Goal: Communication & Community: Answer question/provide support

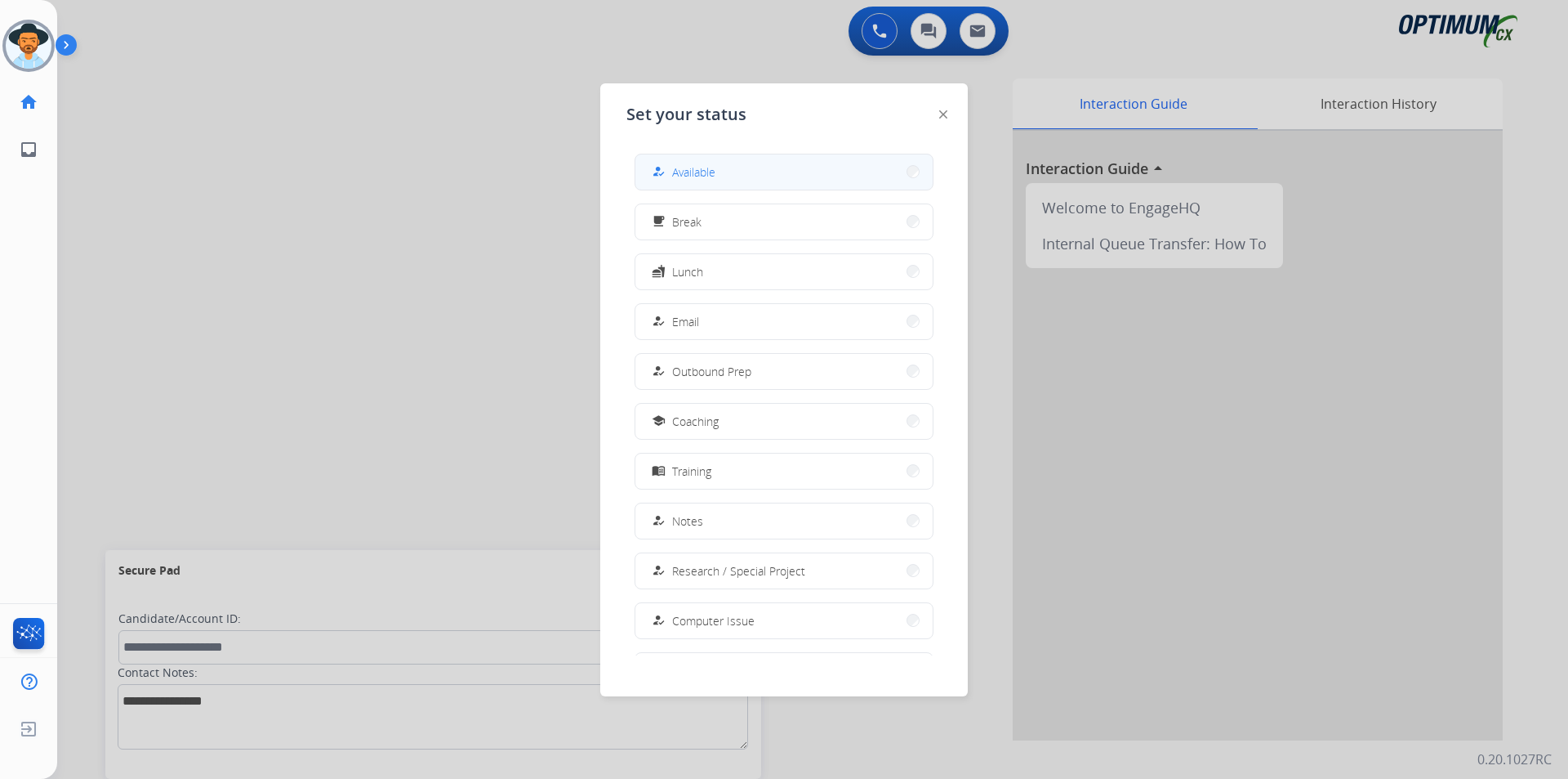
click at [722, 175] on button "how_to_reg Available" at bounding box center [784, 171] width 297 height 35
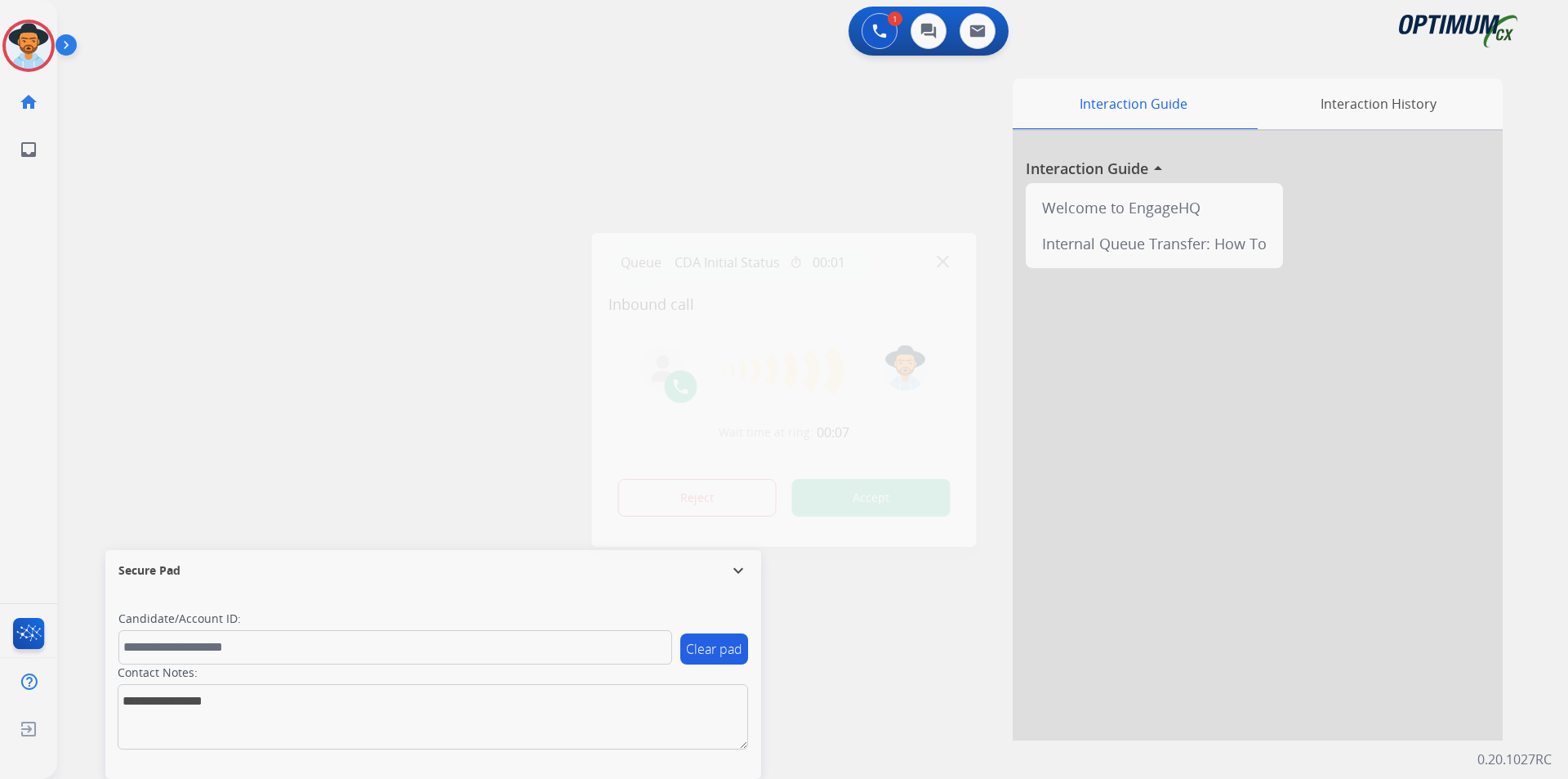
click at [565, 71] on div at bounding box center [784, 389] width 1568 height 779
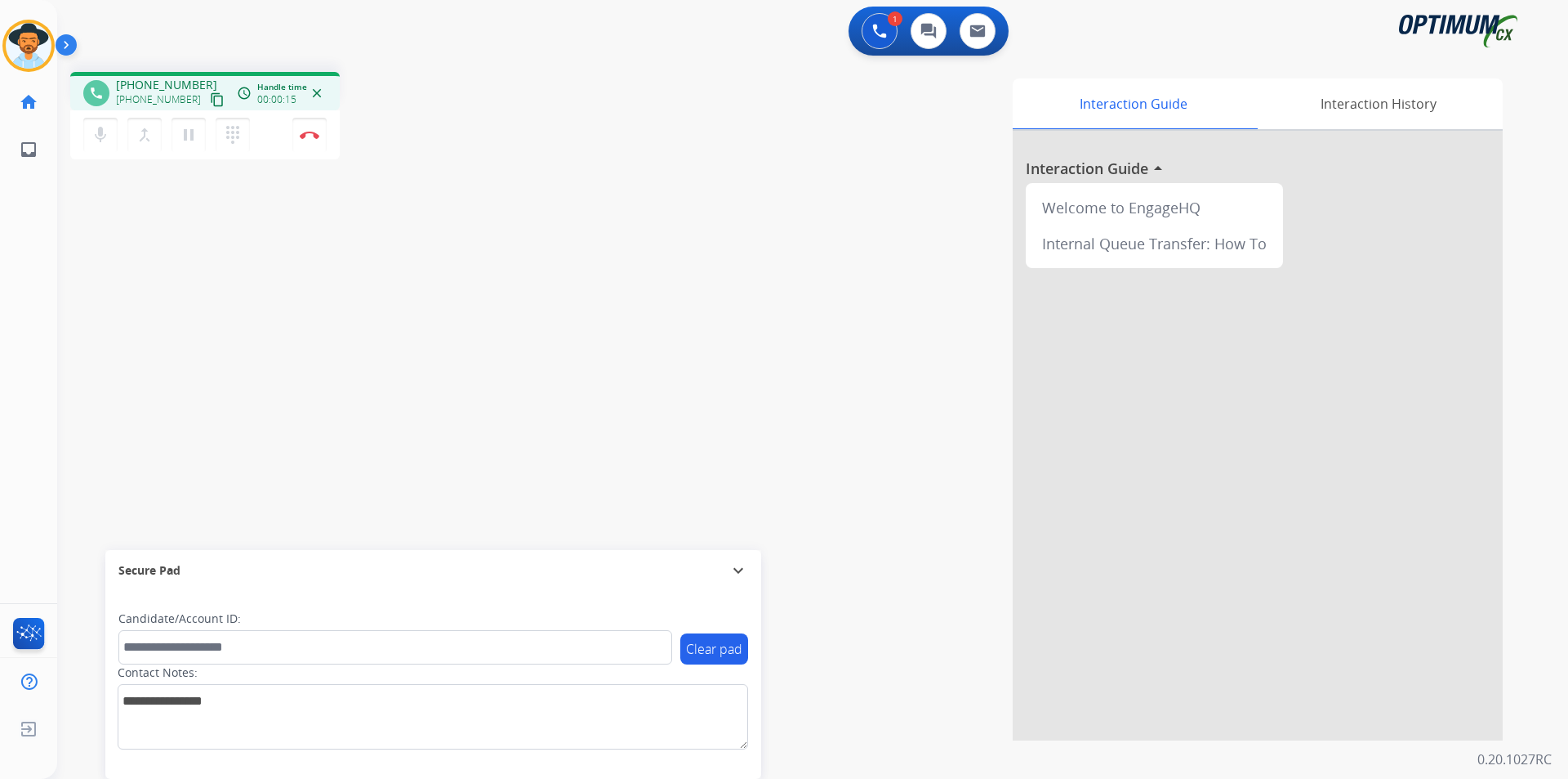
click at [180, 83] on span "[PHONE_NUMBER]" at bounding box center [166, 85] width 101 height 16
copy span "15862759550"
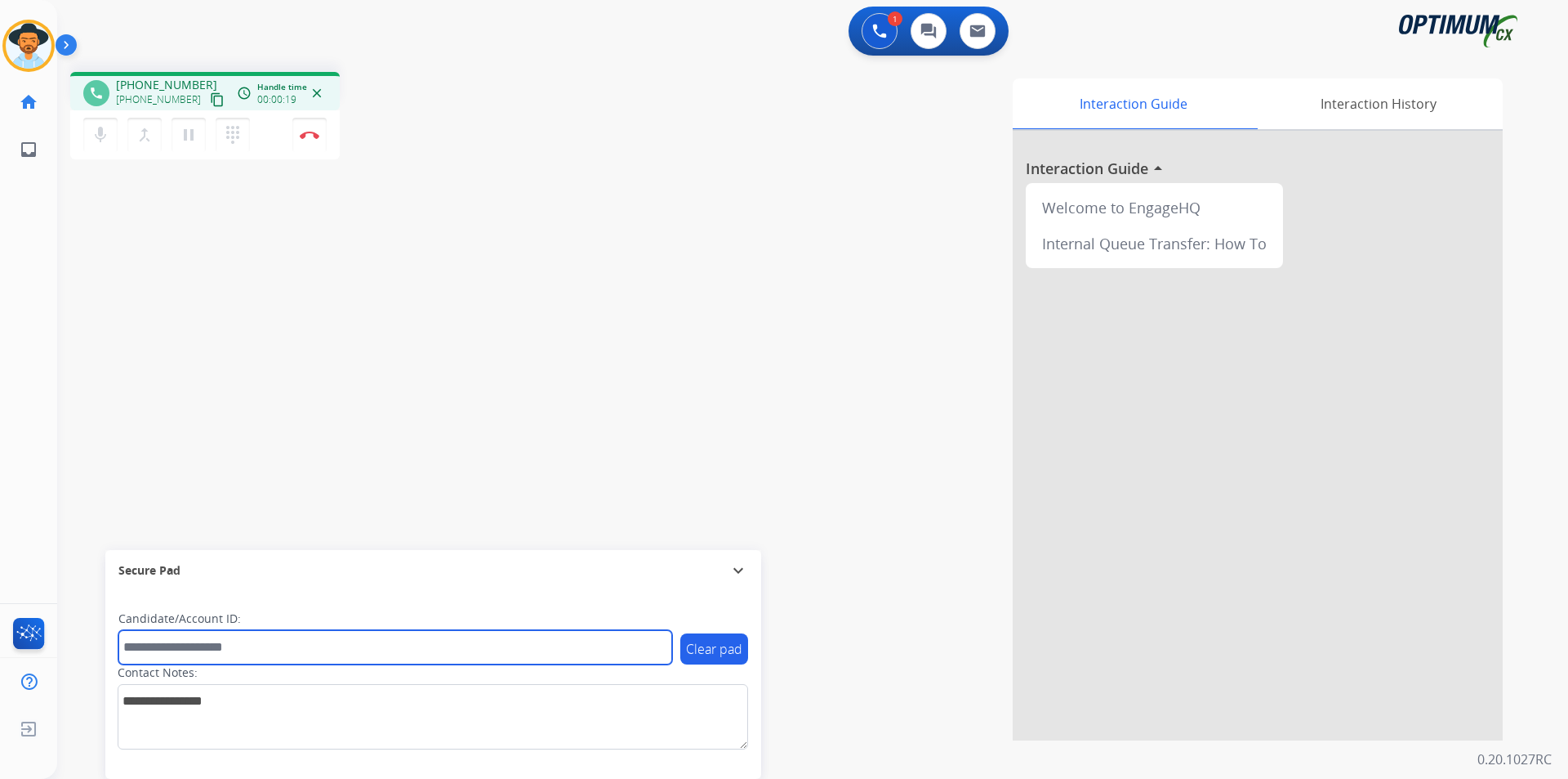
click at [405, 652] on input "text" at bounding box center [396, 647] width 554 height 35
paste input "**********"
click at [129, 646] on input "**********" at bounding box center [396, 647] width 554 height 35
type input "**********"
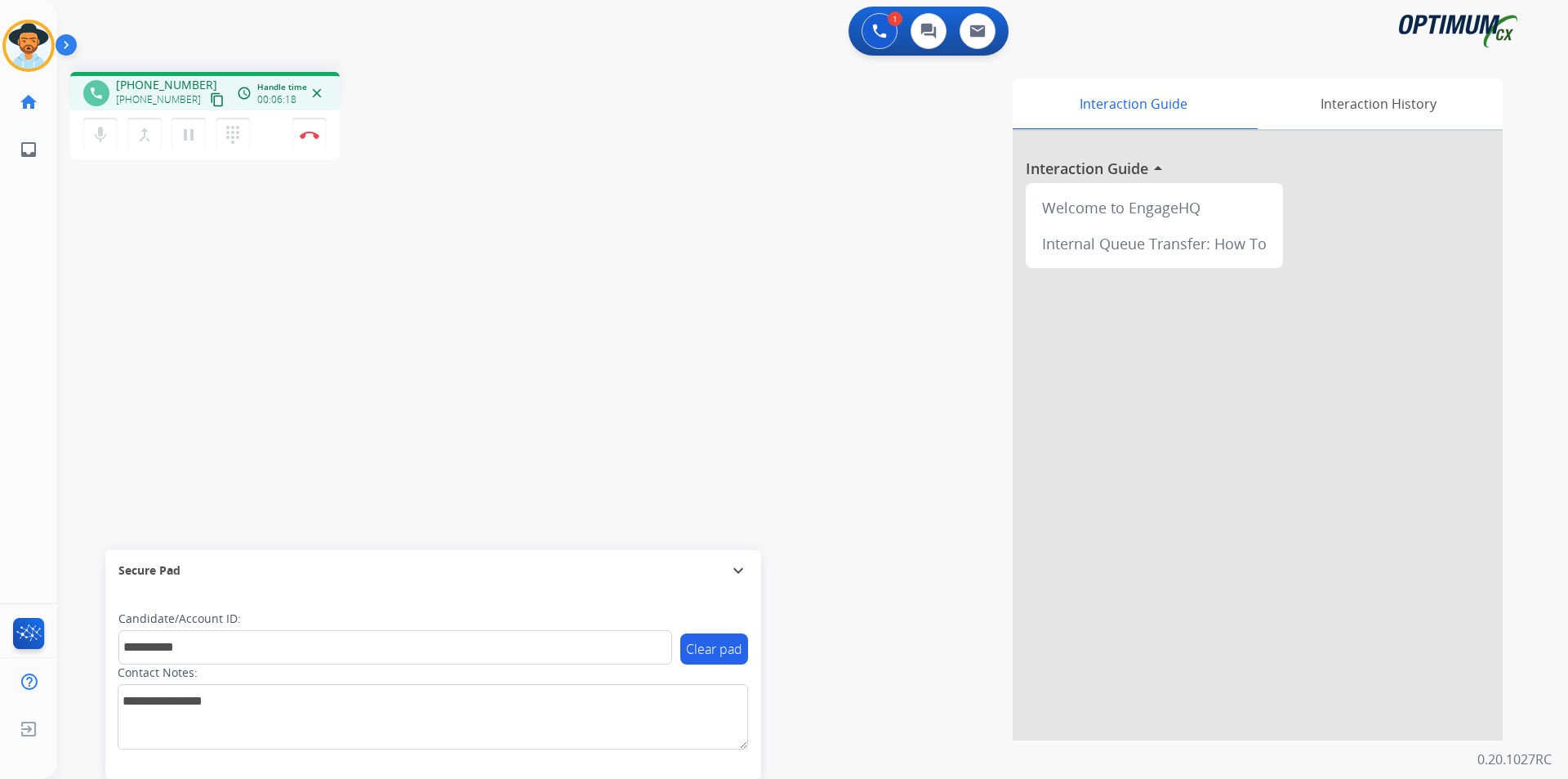
click at [729, 110] on div "Interaction Guide Interaction History Interaction Guide arrow_drop_up Welcome t…" at bounding box center [1022, 409] width 962 height 662
click at [308, 139] on button "Disconnect" at bounding box center [310, 135] width 35 height 35
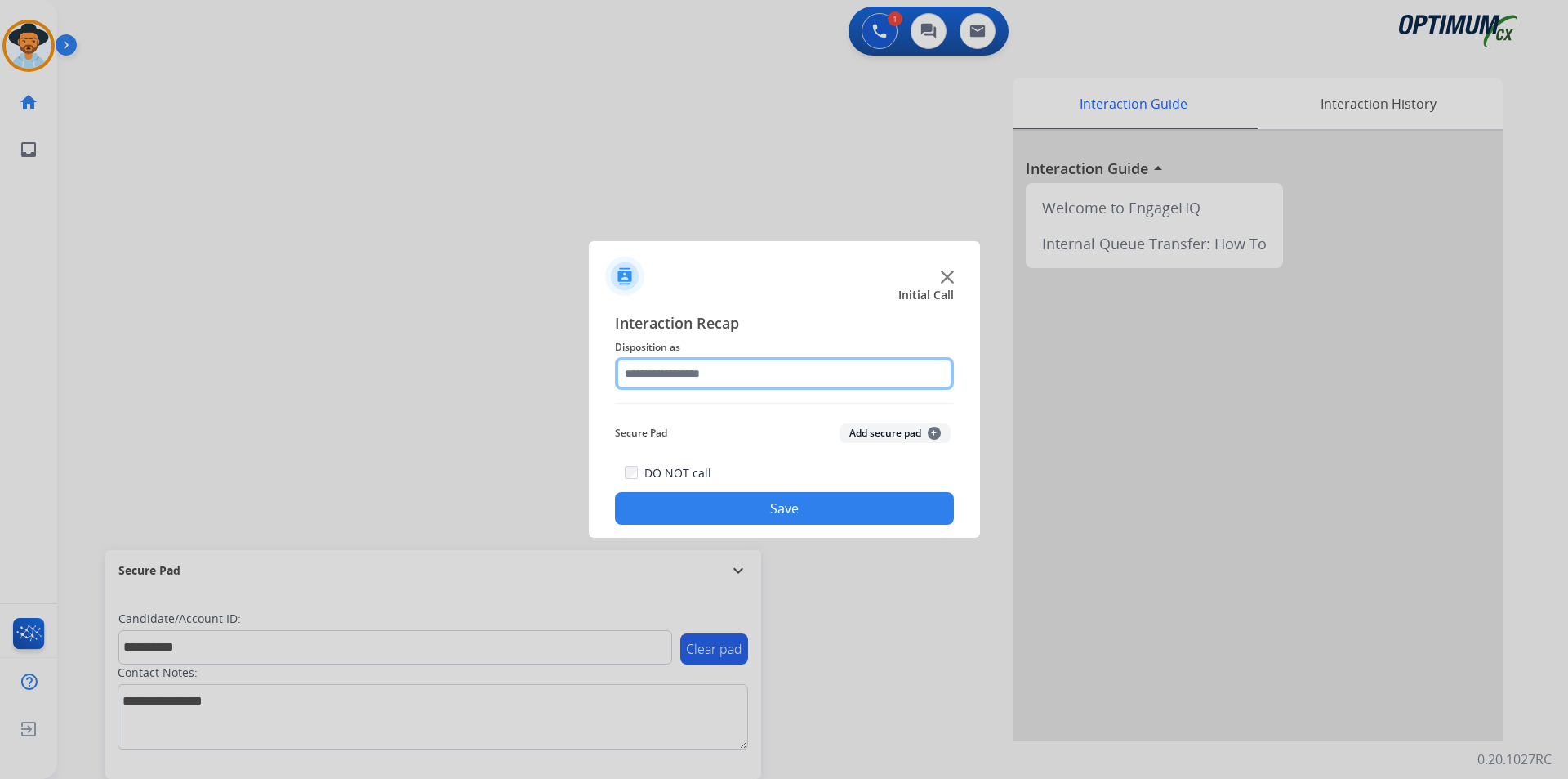
click at [734, 360] on input "text" at bounding box center [784, 373] width 339 height 33
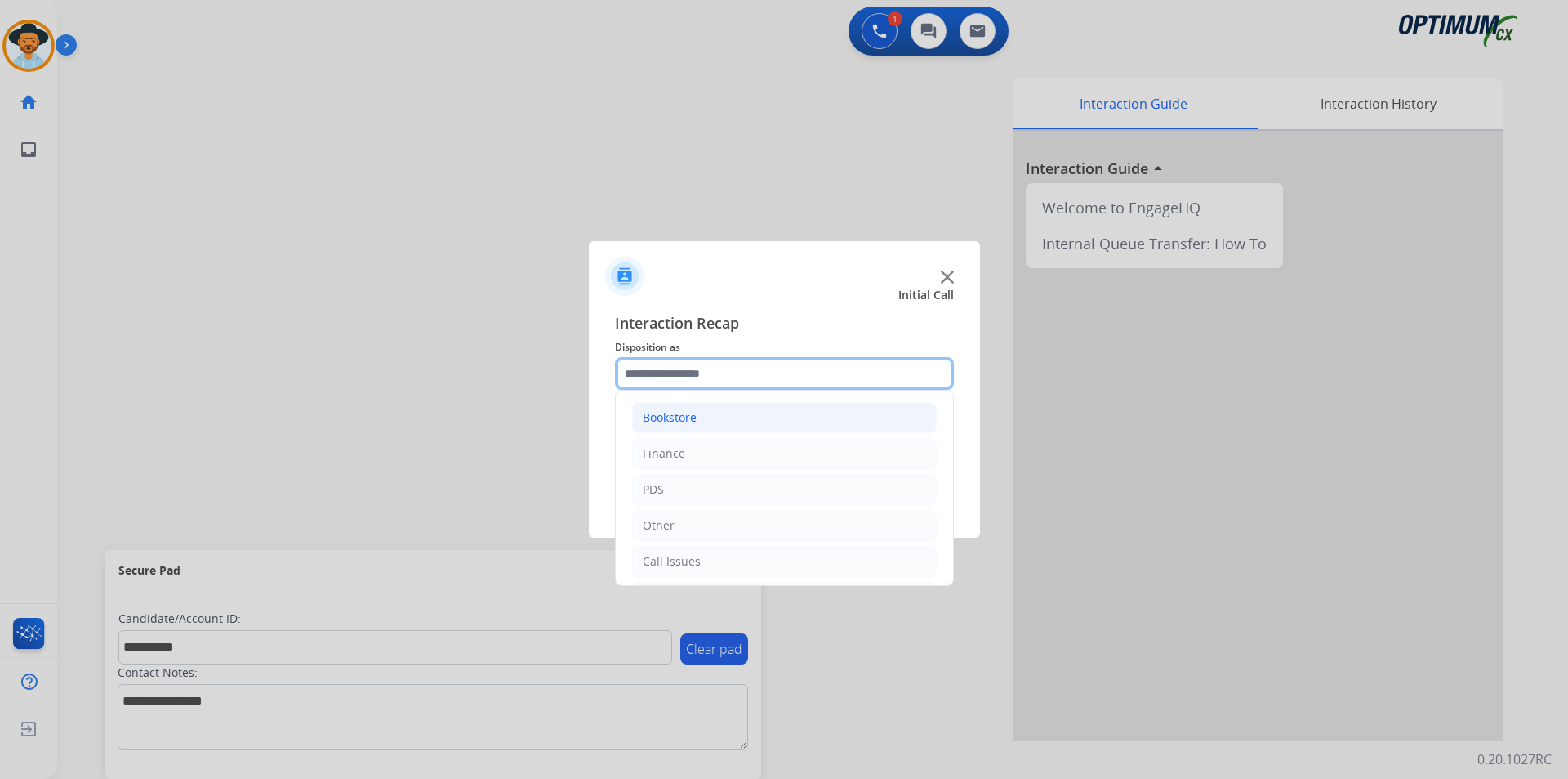
scroll to position [111, 0]
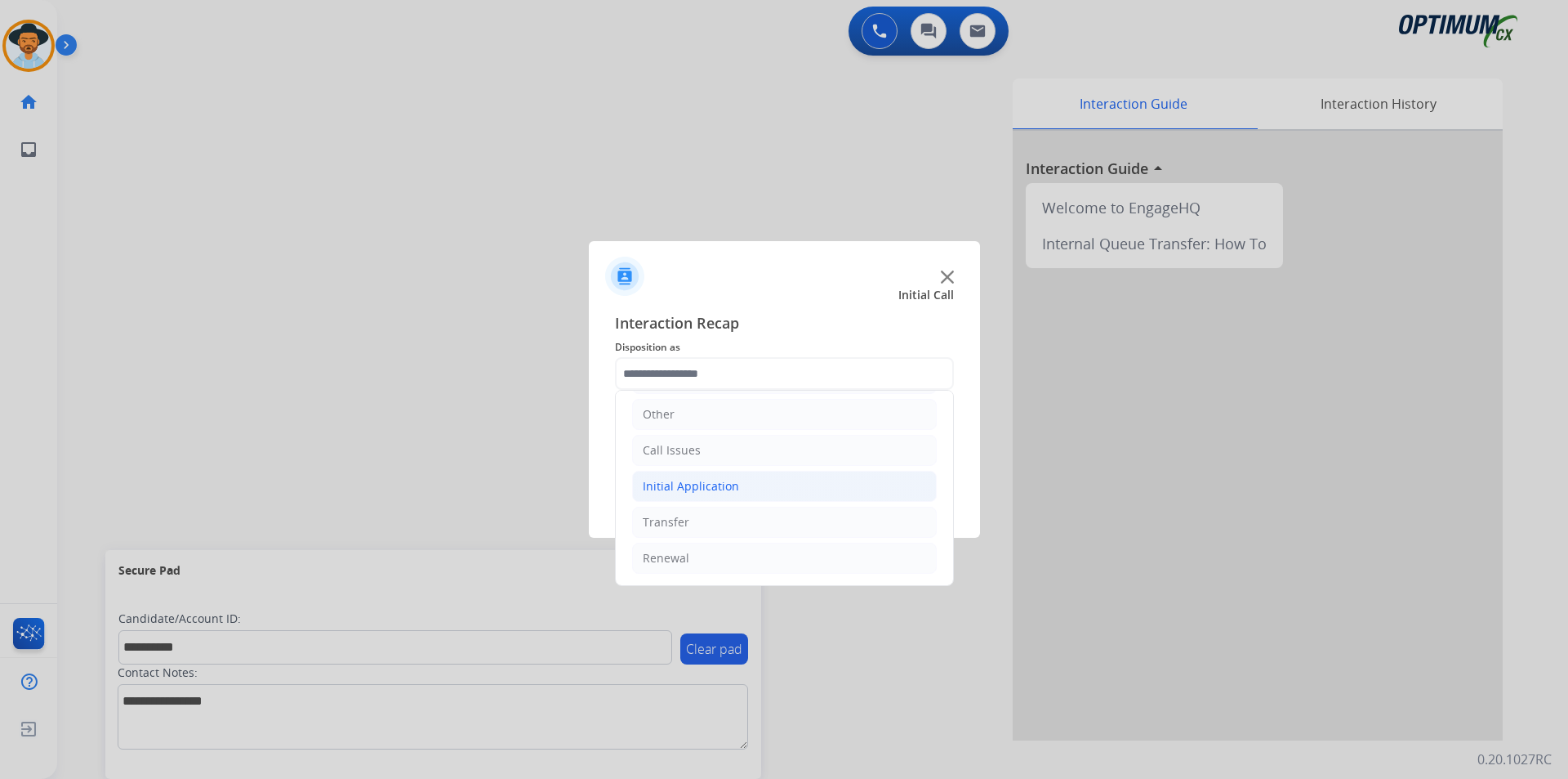
click at [697, 488] on div "Initial Application" at bounding box center [690, 486] width 96 height 16
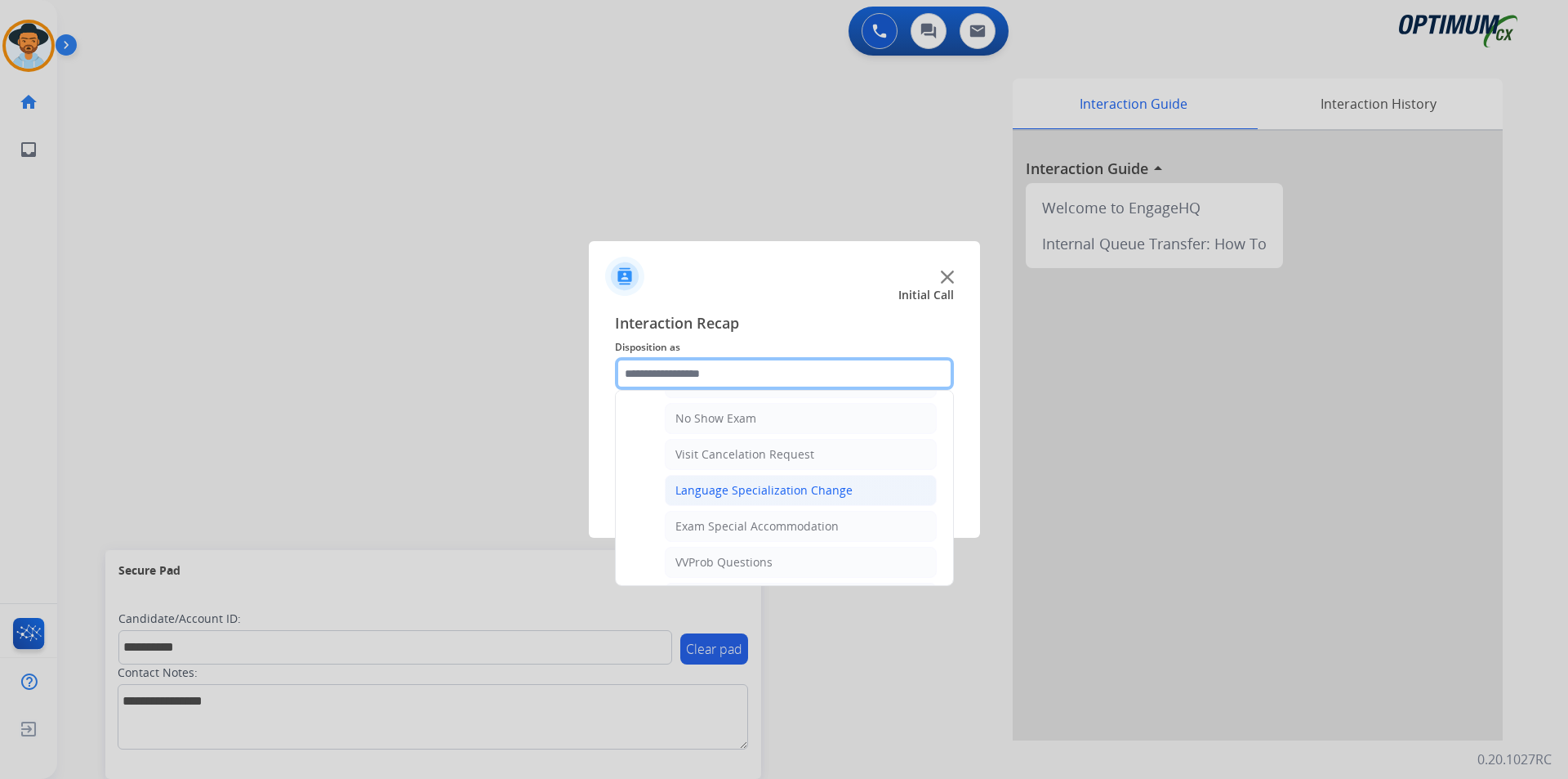
scroll to position [871, 0]
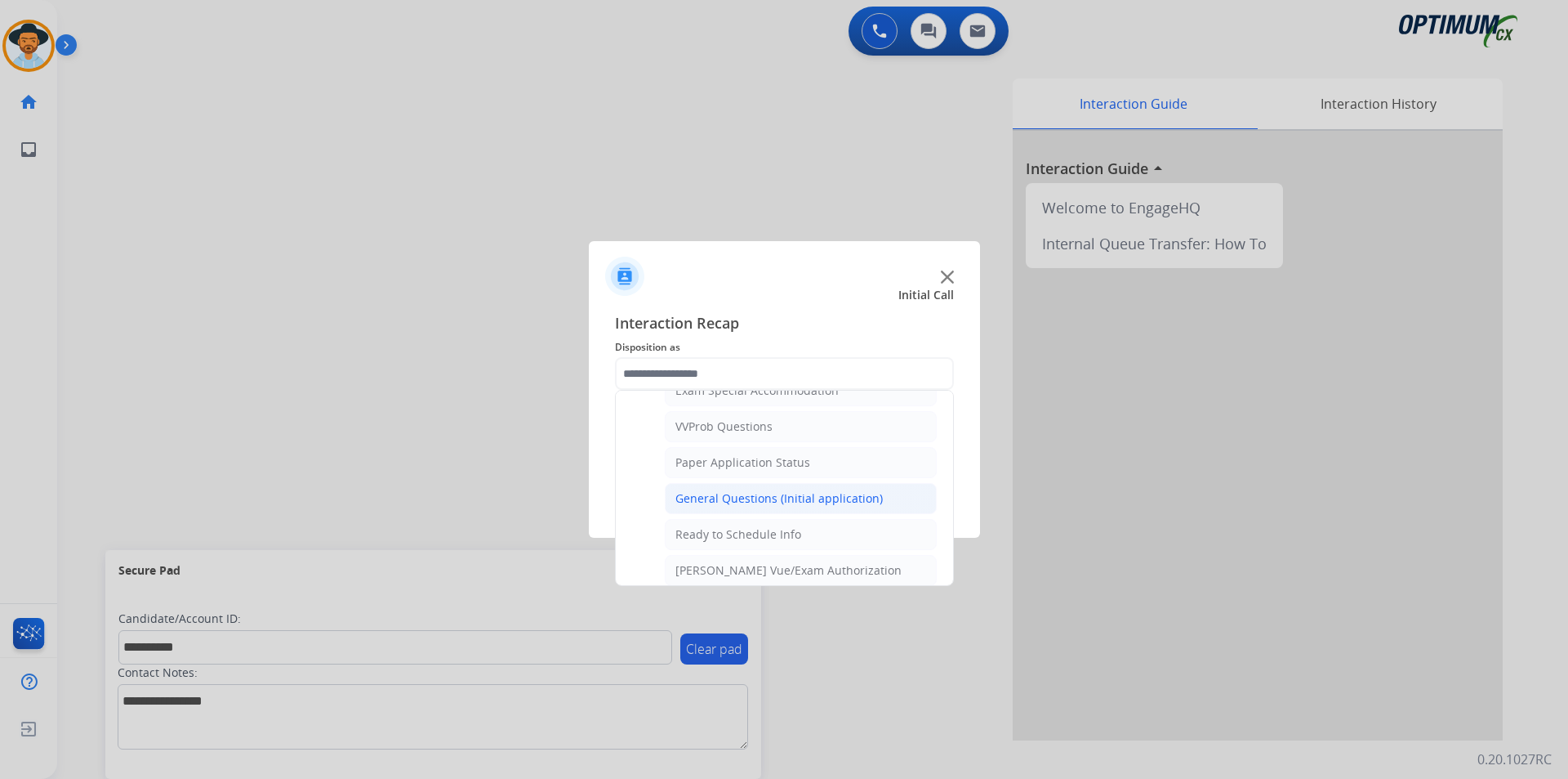
click at [715, 507] on div "General Questions (Initial application)" at bounding box center [779, 499] width 208 height 16
type input "**********"
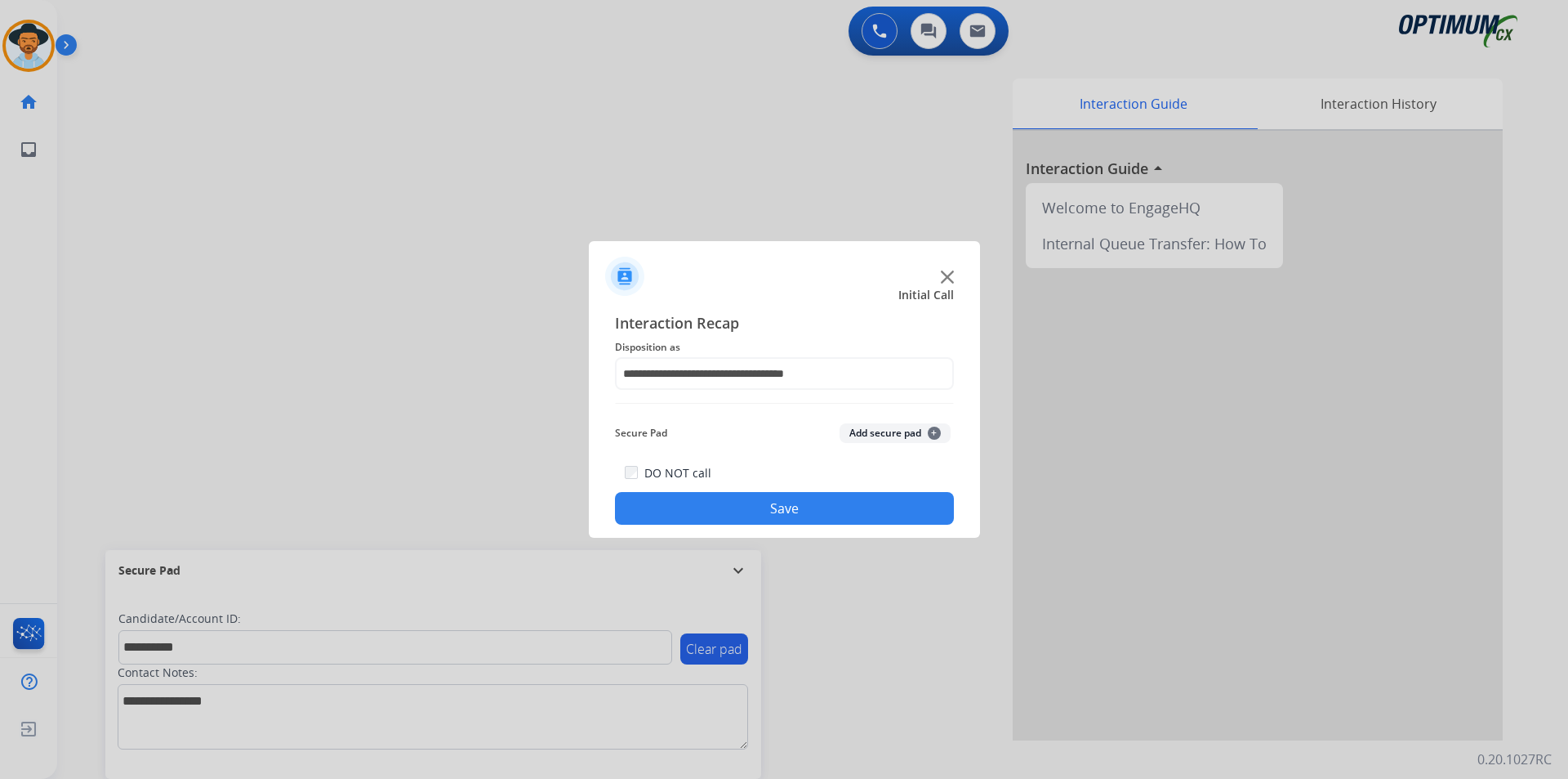
click at [667, 518] on button "Save" at bounding box center [784, 509] width 339 height 33
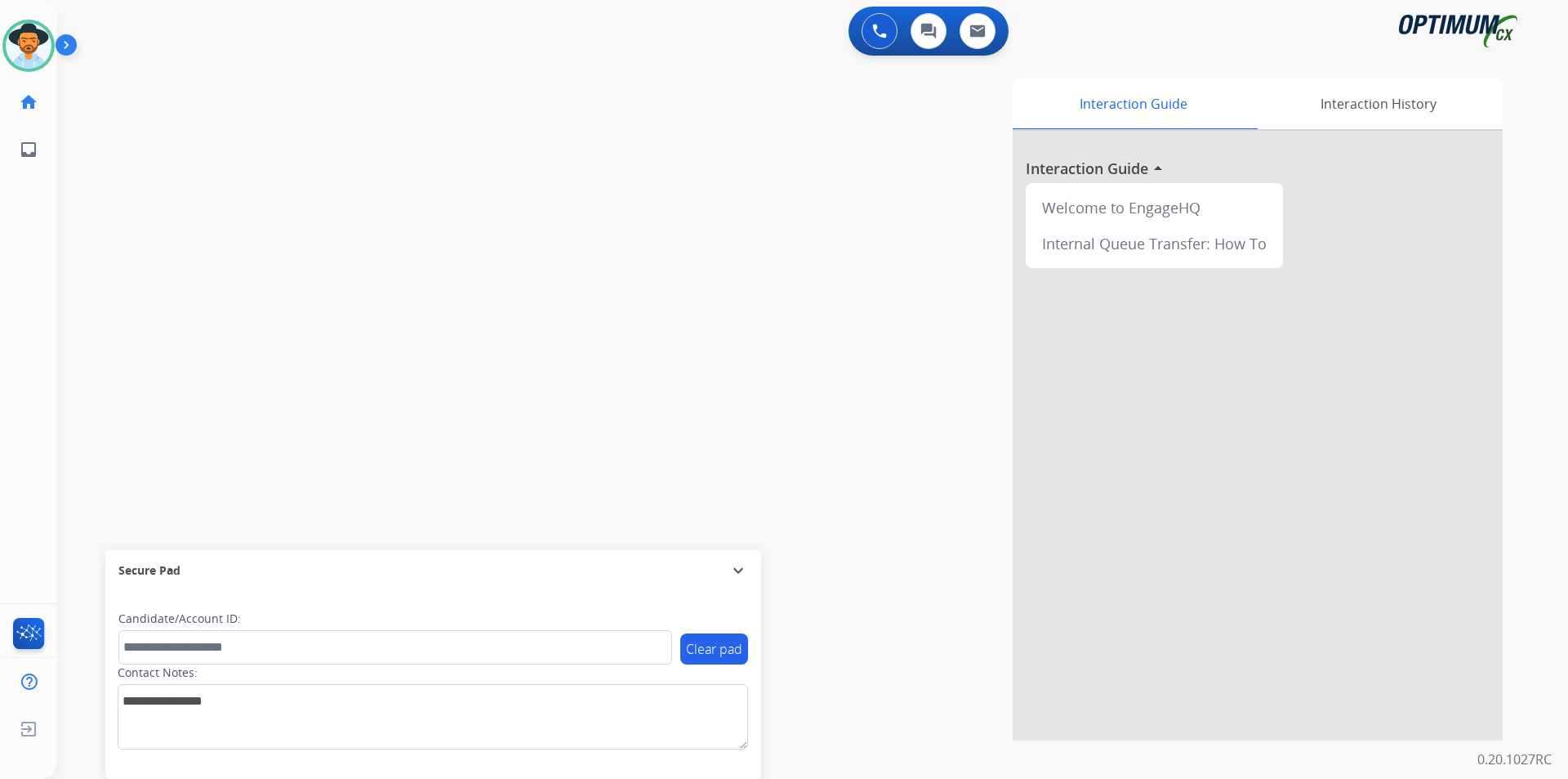
click at [350, 34] on div "0 Voice Interactions 0 Chat Interactions 0 Email Interactions" at bounding box center [803, 32] width 1452 height 52
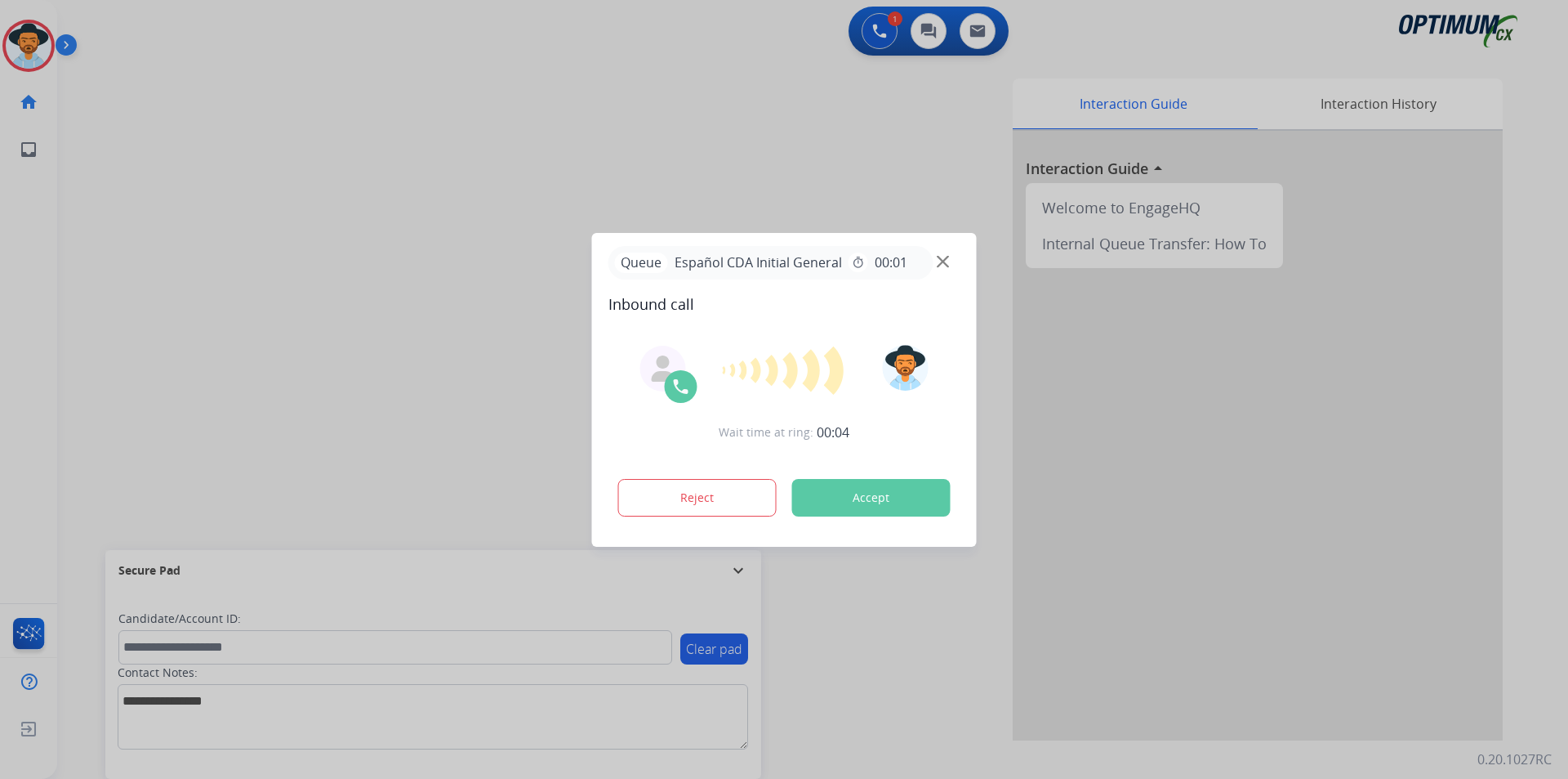
click at [510, 171] on div at bounding box center [784, 389] width 1568 height 779
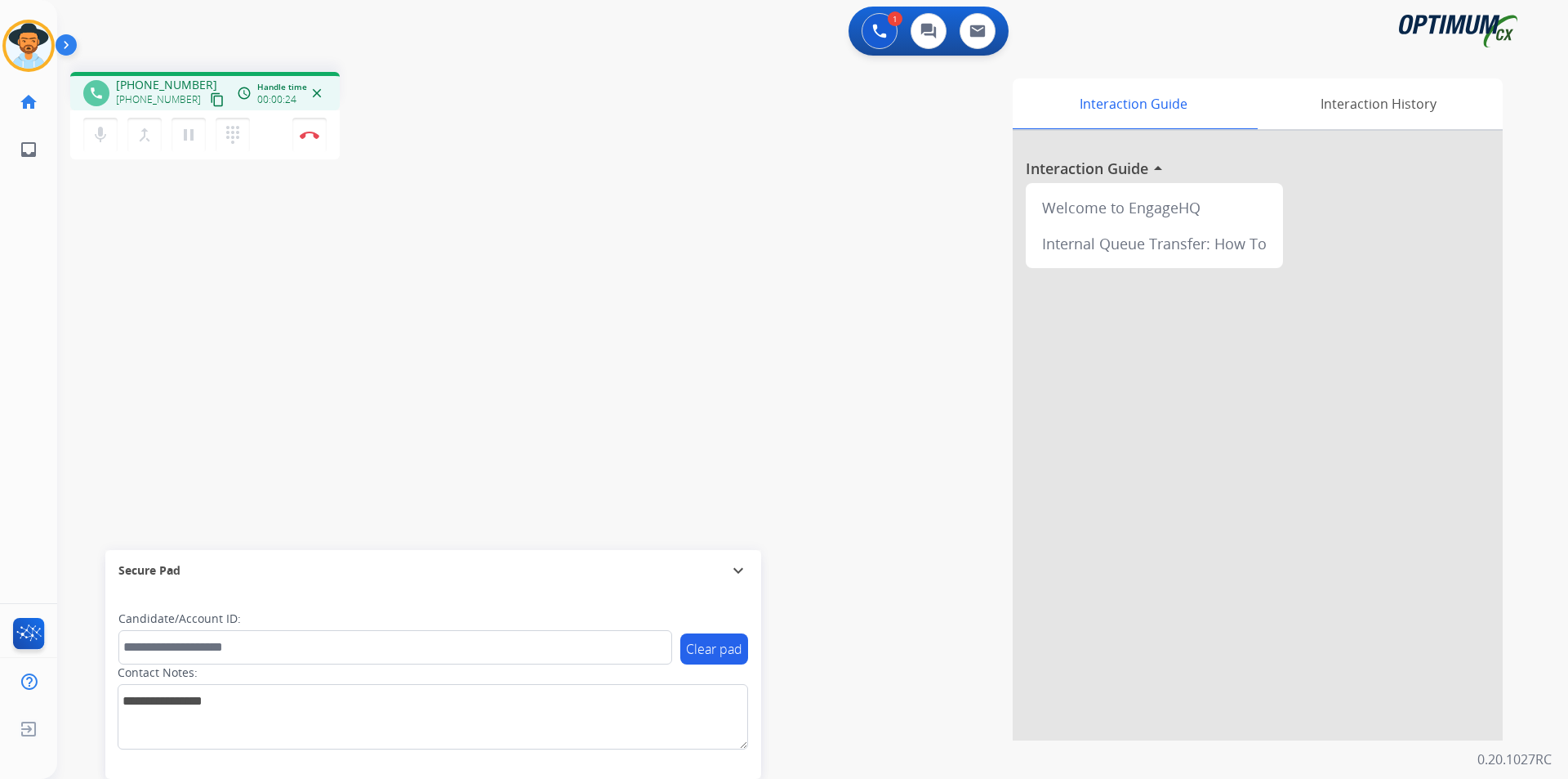
click at [156, 82] on span "[PHONE_NUMBER]" at bounding box center [166, 85] width 101 height 16
copy span "17866009429"
click at [163, 82] on span "[PHONE_NUMBER]" at bounding box center [166, 85] width 101 height 16
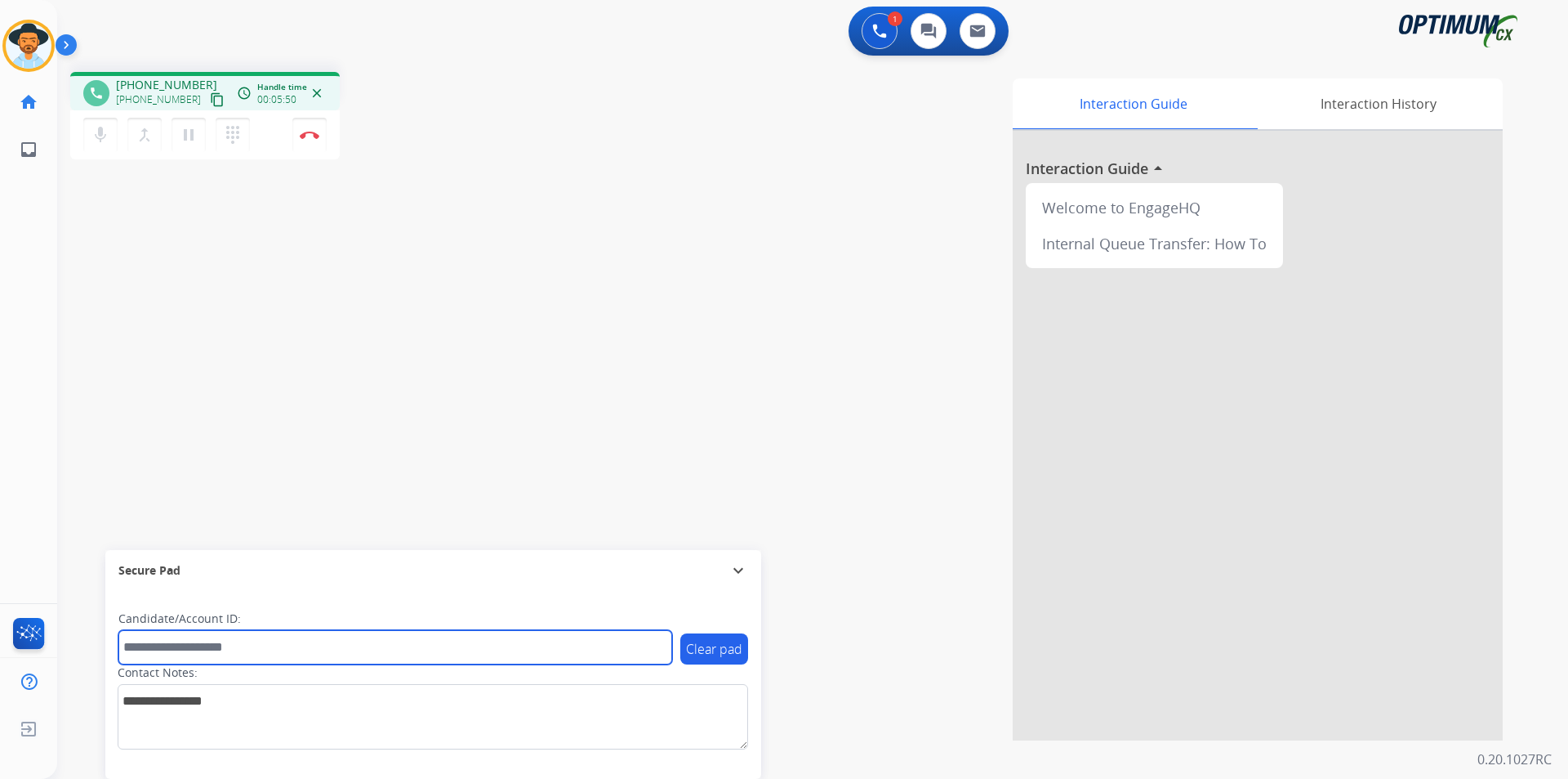
click at [353, 646] on input "text" at bounding box center [396, 647] width 554 height 35
paste input "**********"
type input "**********"
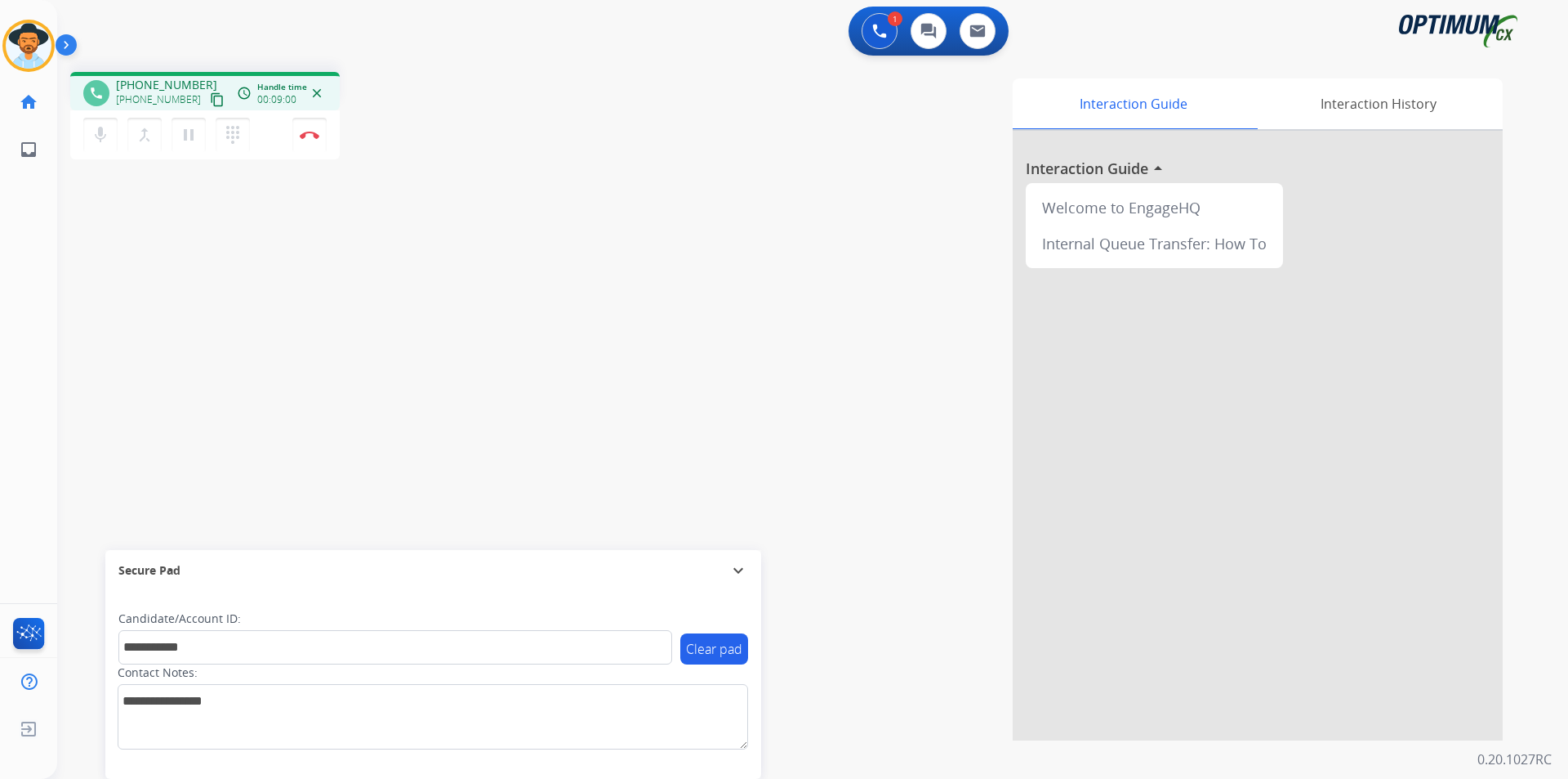
click at [239, 257] on div "**********" at bounding box center [793, 399] width 1472 height 682
click at [302, 144] on button "Disconnect" at bounding box center [310, 135] width 35 height 35
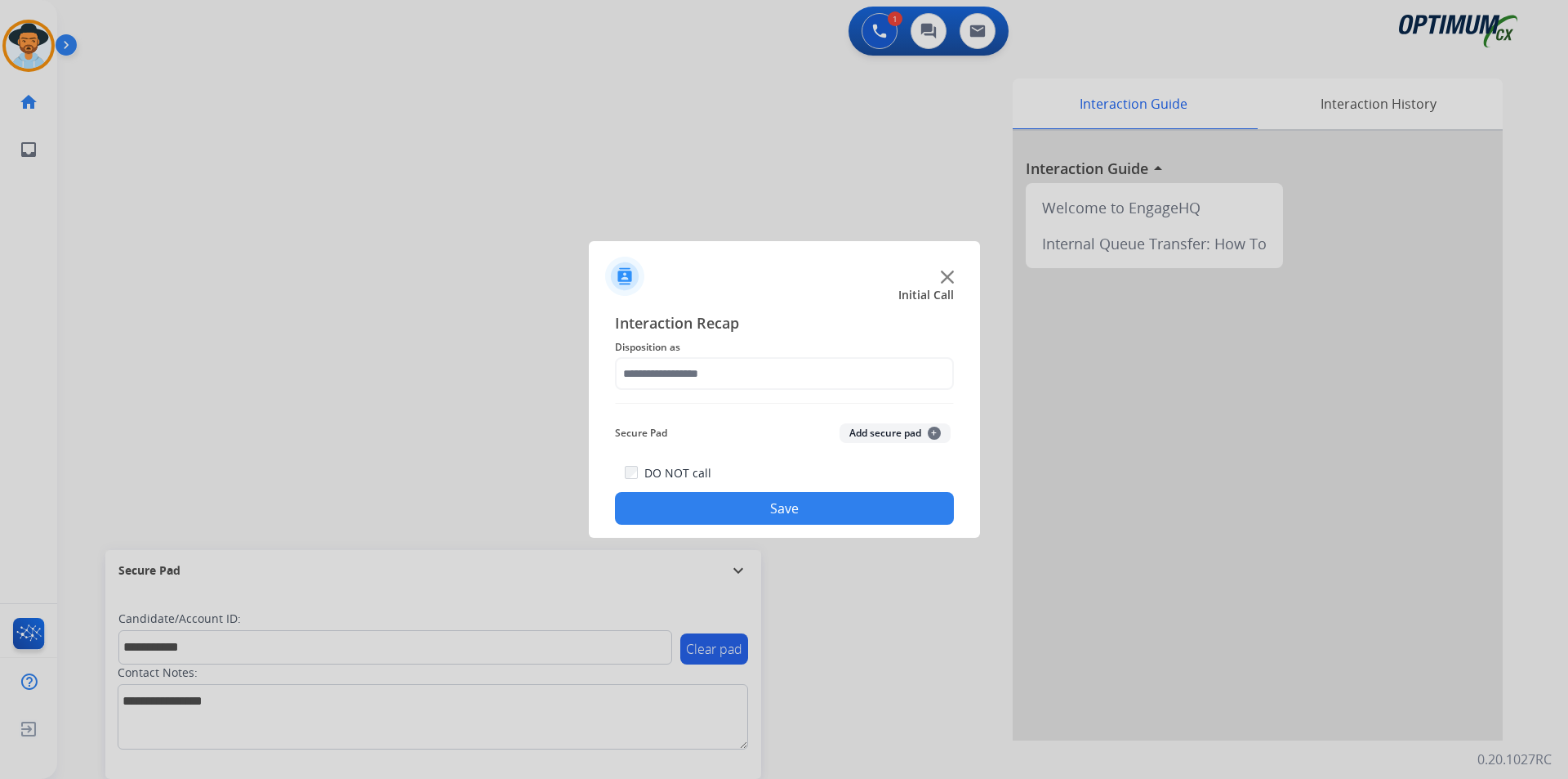
click at [914, 355] on span "Disposition as" at bounding box center [784, 347] width 339 height 20
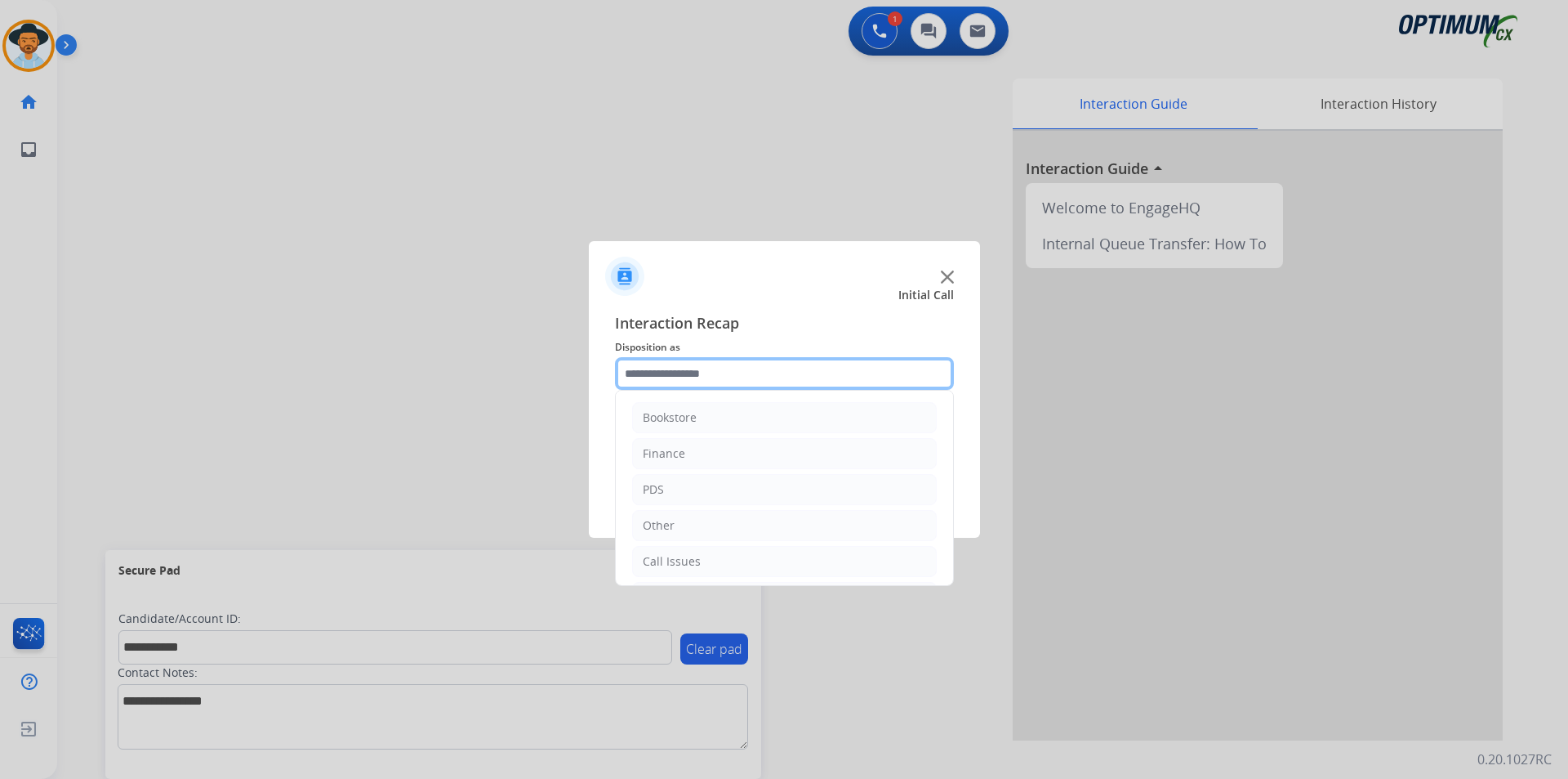
click at [906, 365] on input "text" at bounding box center [784, 373] width 339 height 33
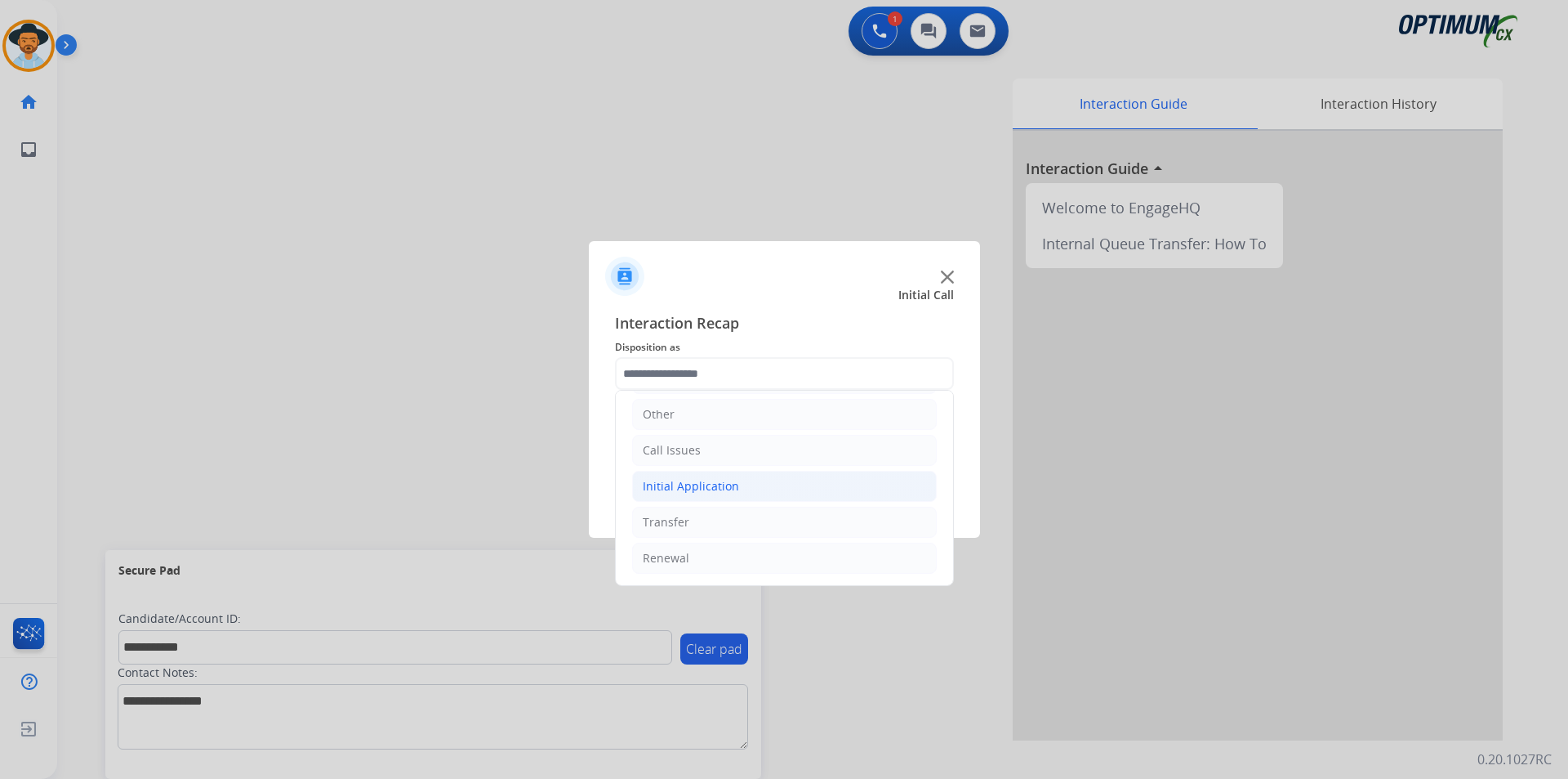
click at [811, 472] on li "Initial Application" at bounding box center [784, 486] width 305 height 31
click at [751, 542] on li "Appeals" at bounding box center [801, 558] width 272 height 31
type input "*******"
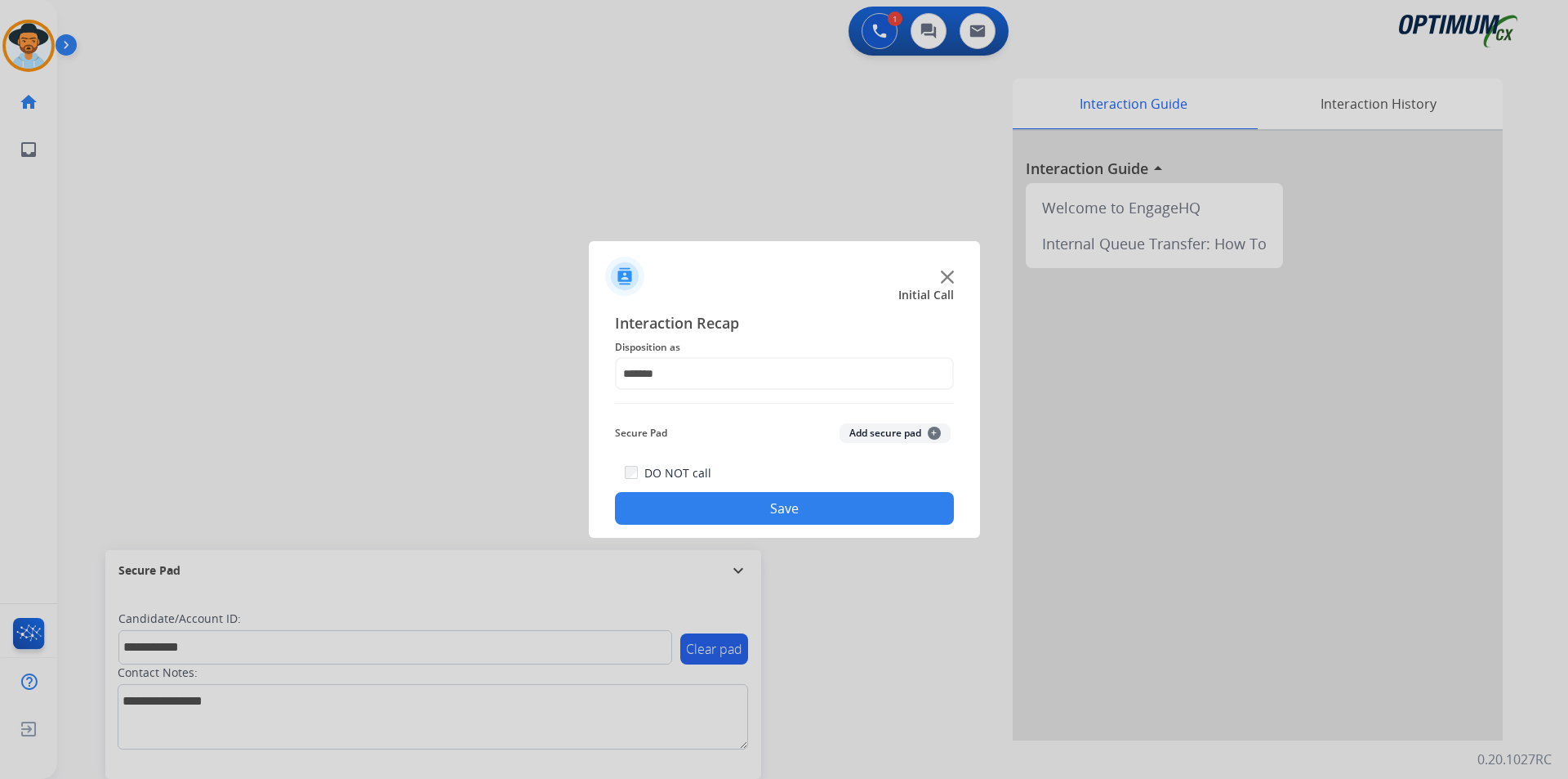
click at [751, 515] on button "Save" at bounding box center [784, 509] width 339 height 33
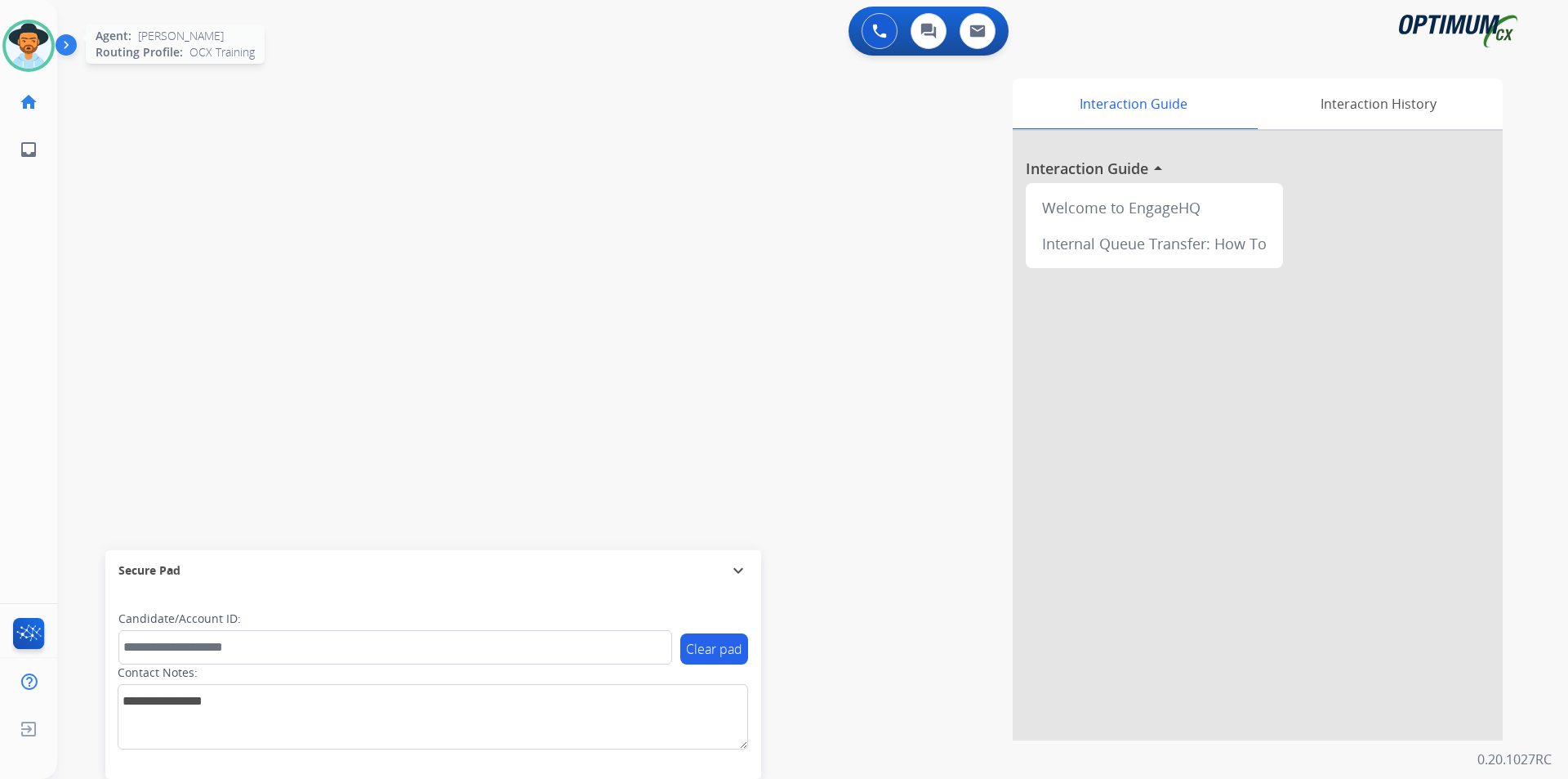
click at [30, 44] on img at bounding box center [29, 46] width 46 height 46
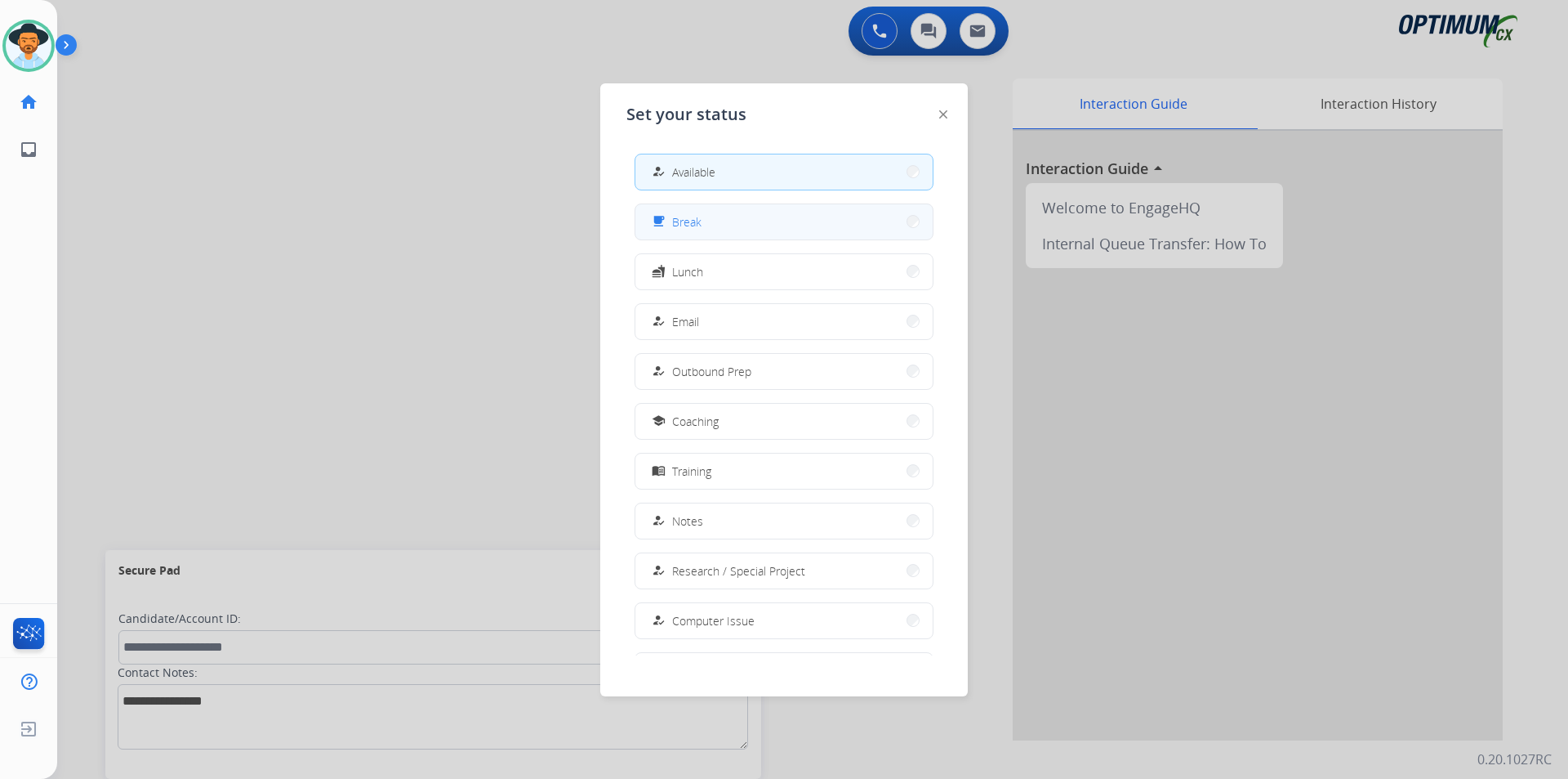
click at [702, 225] on button "free_breakfast Break" at bounding box center [784, 222] width 297 height 35
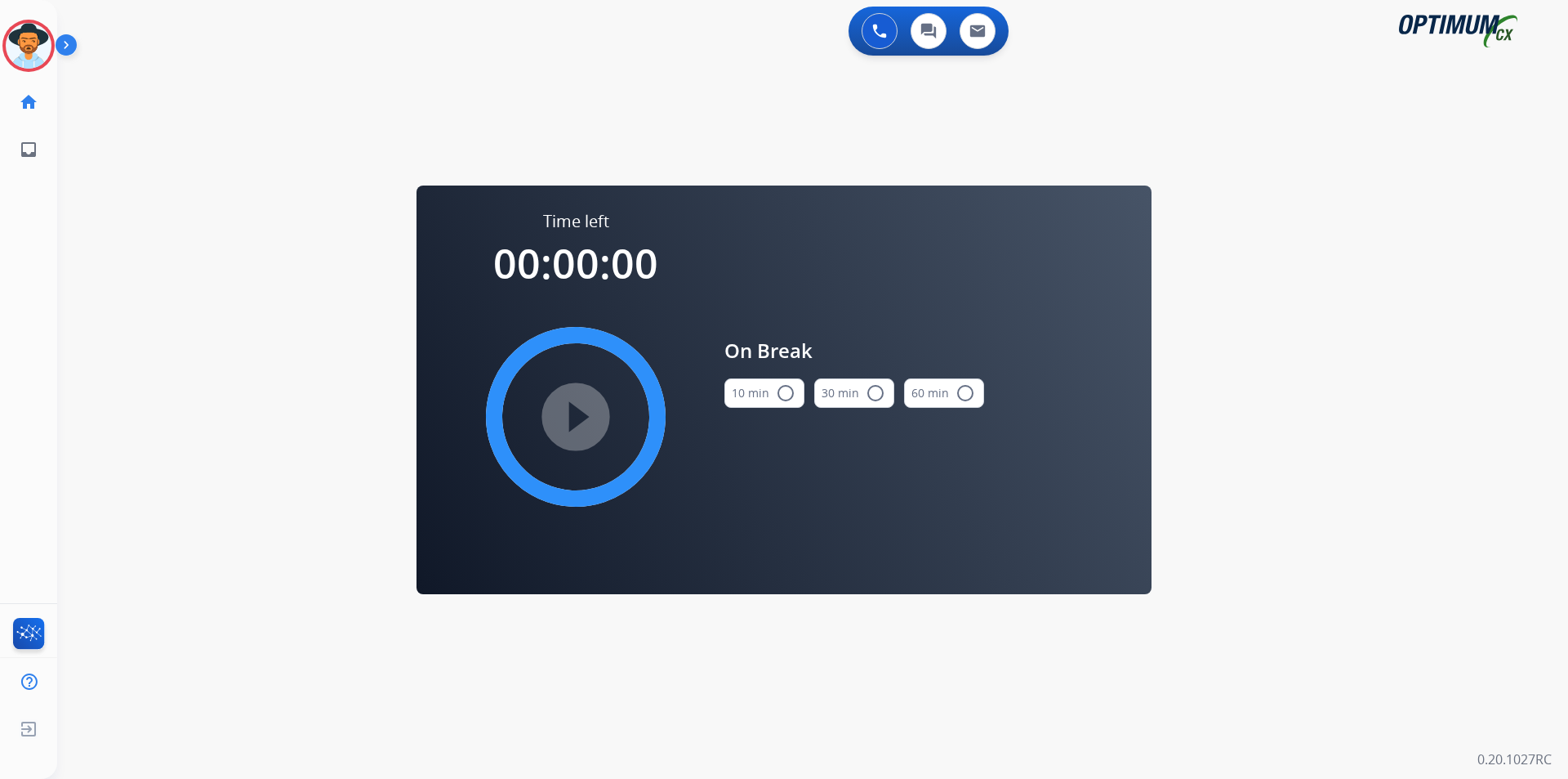
click at [780, 389] on mat-icon "radio_button_unchecked" at bounding box center [786, 393] width 20 height 20
click at [737, 114] on div "swap_horiz Break voice bridge close_fullscreen Connect 3-Way Call merge_type Se…" at bounding box center [793, 97] width 1472 height 78
click at [586, 411] on mat-icon "play_circle_filled" at bounding box center [576, 417] width 20 height 20
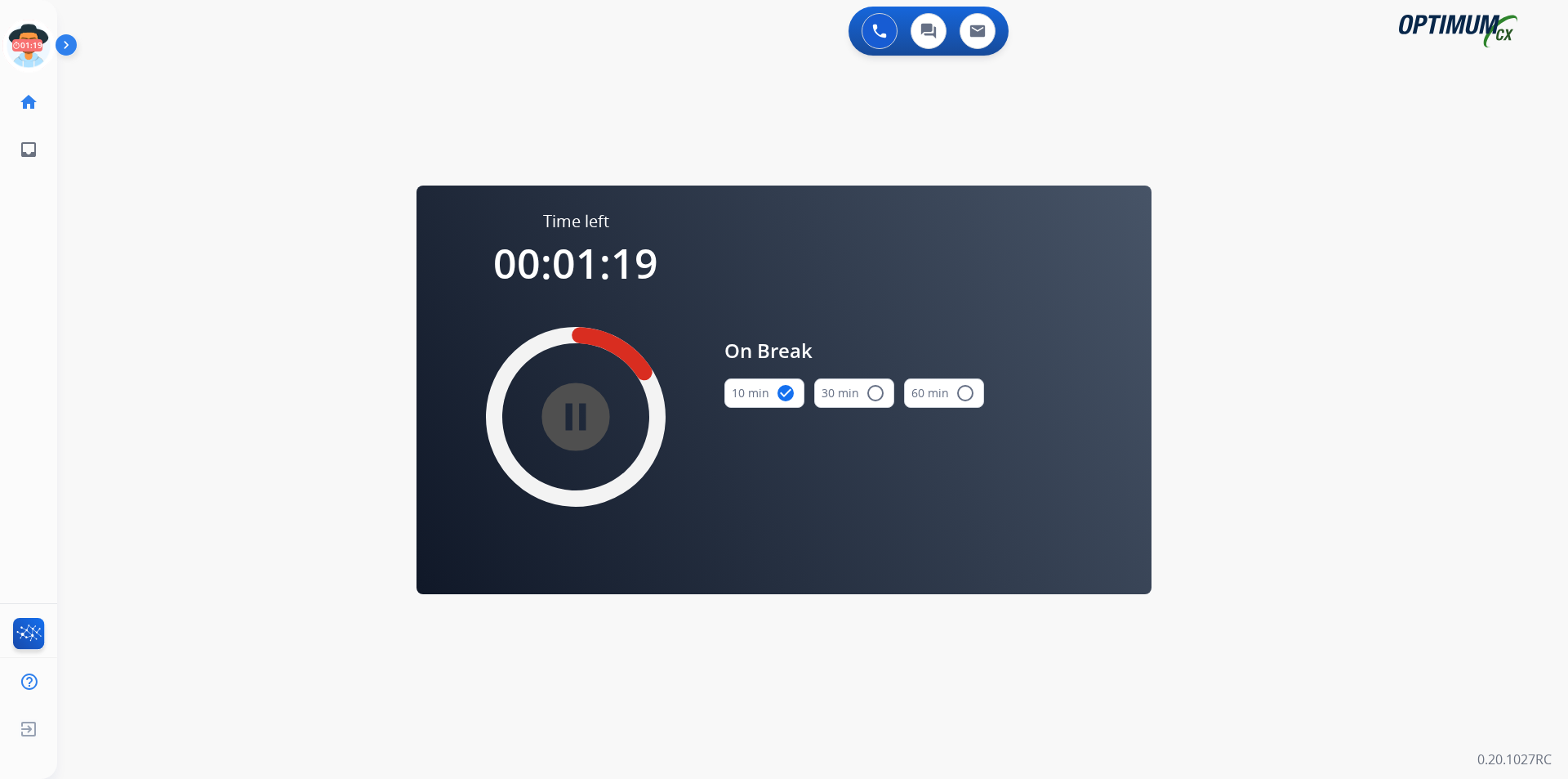
click at [278, 87] on div "swap_horiz Break voice bridge close_fullscreen Connect 3-Way Call merge_type Se…" at bounding box center [793, 97] width 1472 height 78
click at [38, 53] on icon at bounding box center [29, 46] width 53 height 53
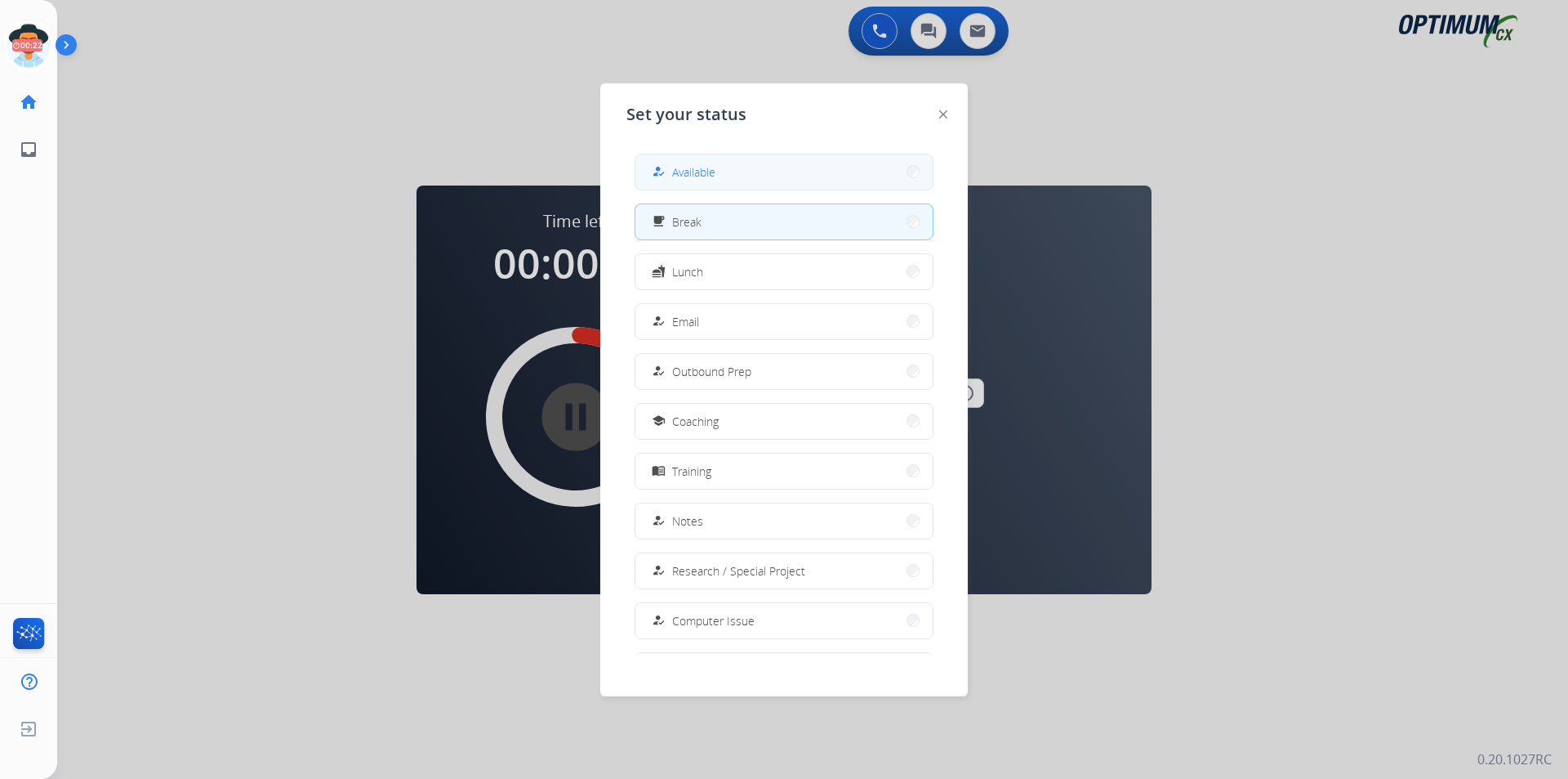
click at [693, 173] on span "Available" at bounding box center [694, 171] width 44 height 17
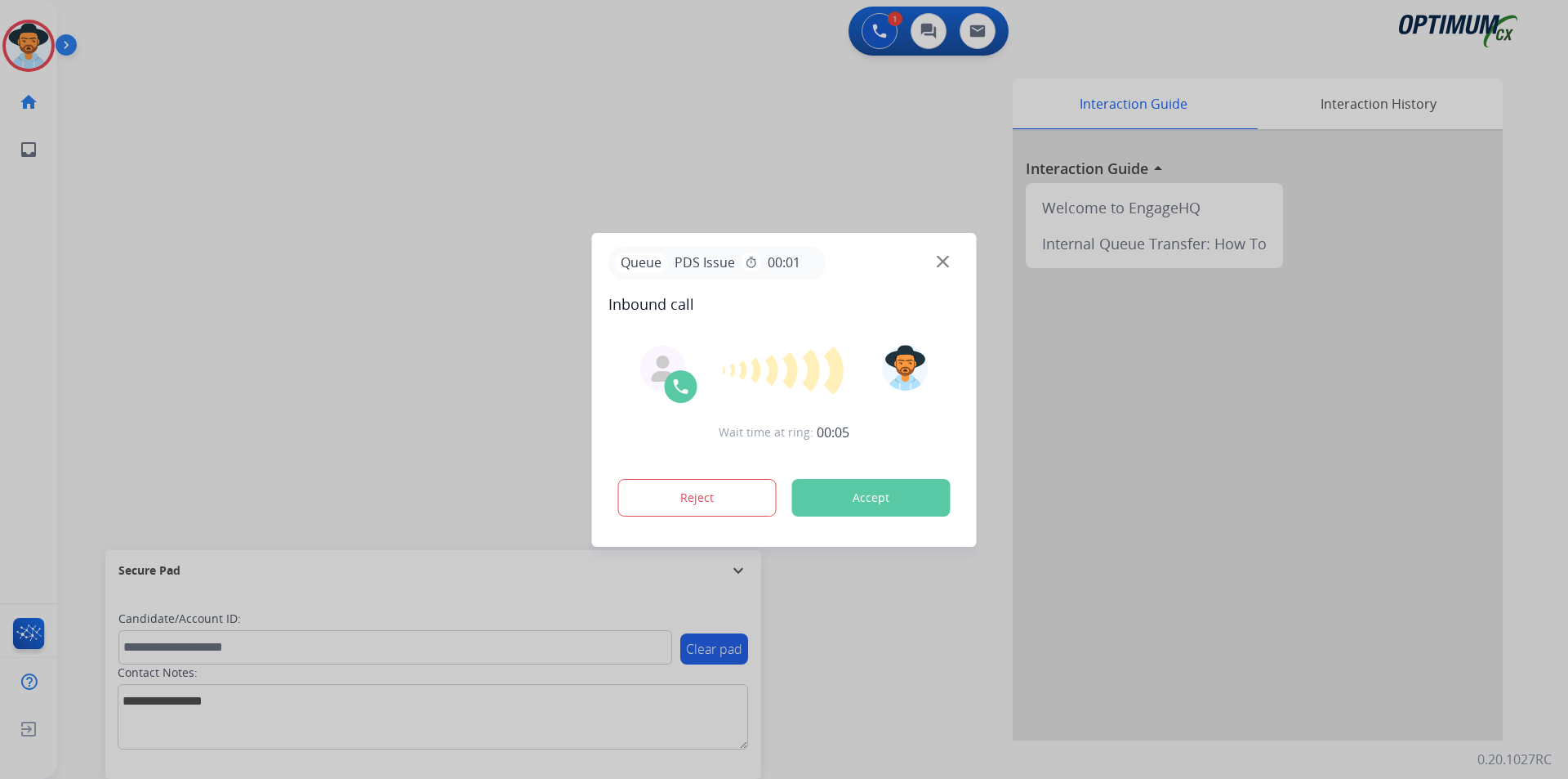
click at [381, 143] on div at bounding box center [784, 389] width 1568 height 779
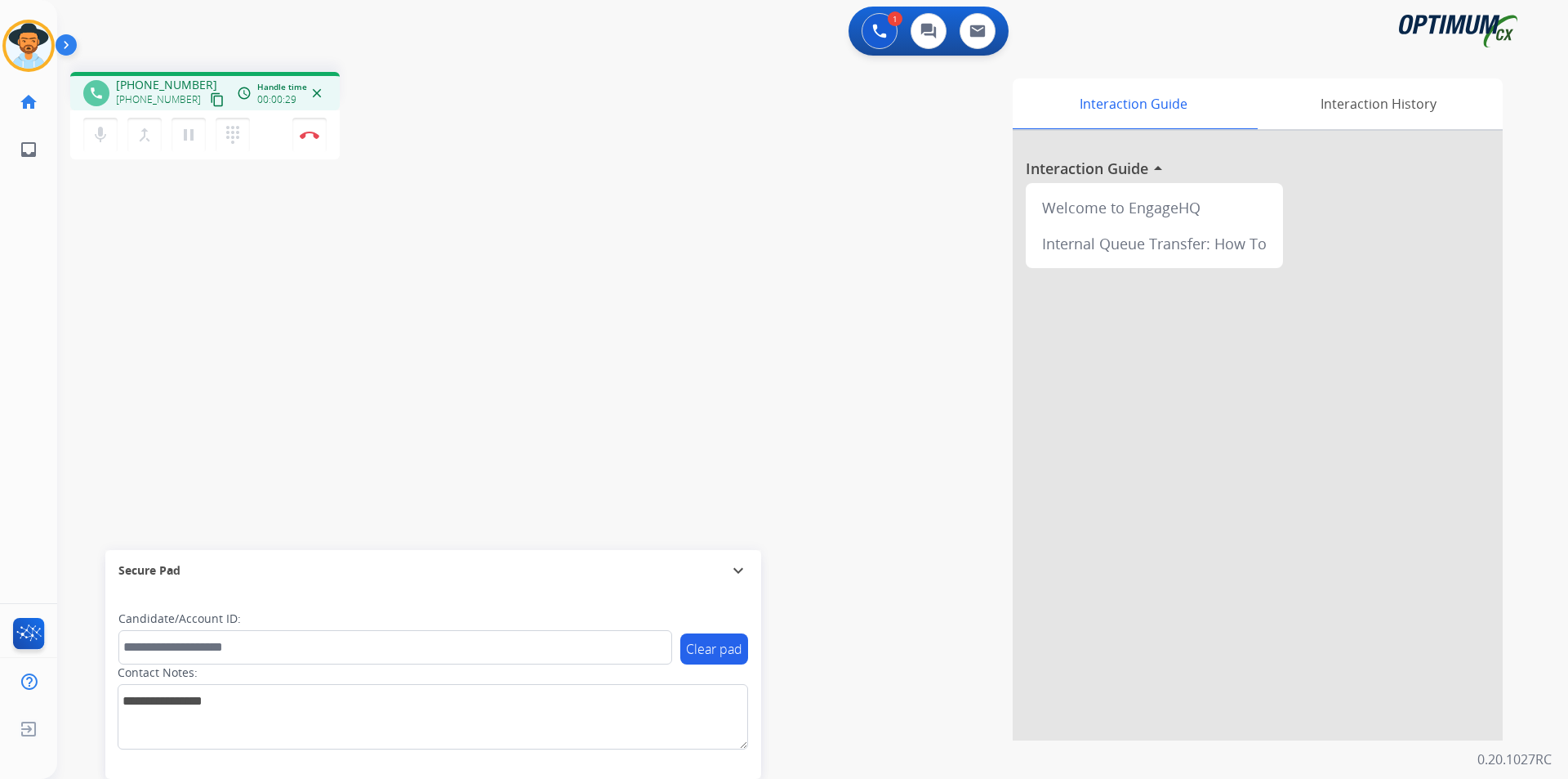
click at [155, 83] on span "[PHONE_NUMBER]" at bounding box center [166, 85] width 101 height 16
copy span "17176025406"
click at [189, 138] on mat-icon "pause" at bounding box center [189, 135] width 20 height 20
click at [193, 133] on mat-icon "play_arrow" at bounding box center [189, 135] width 20 height 20
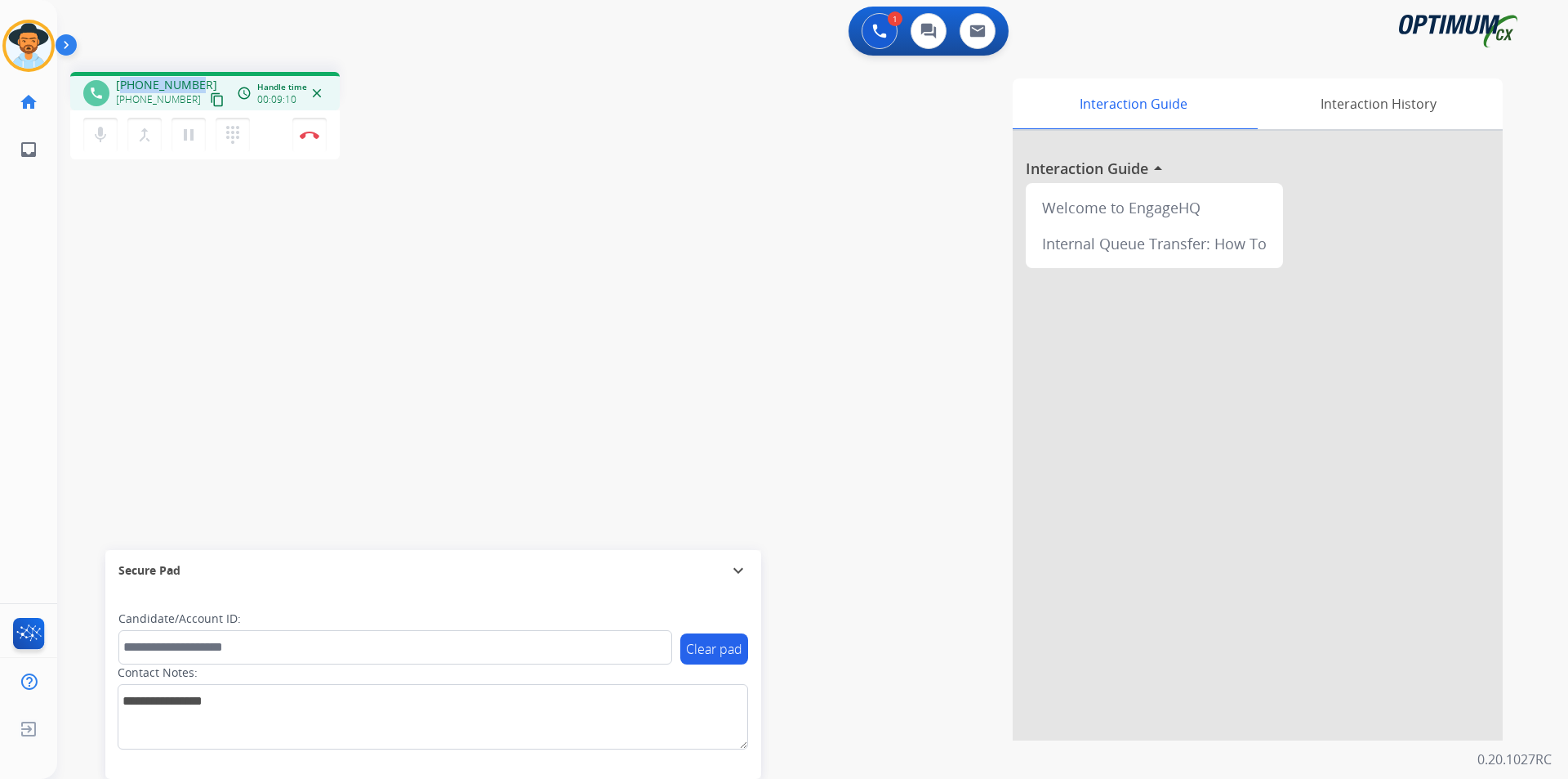
copy span "17176025406"
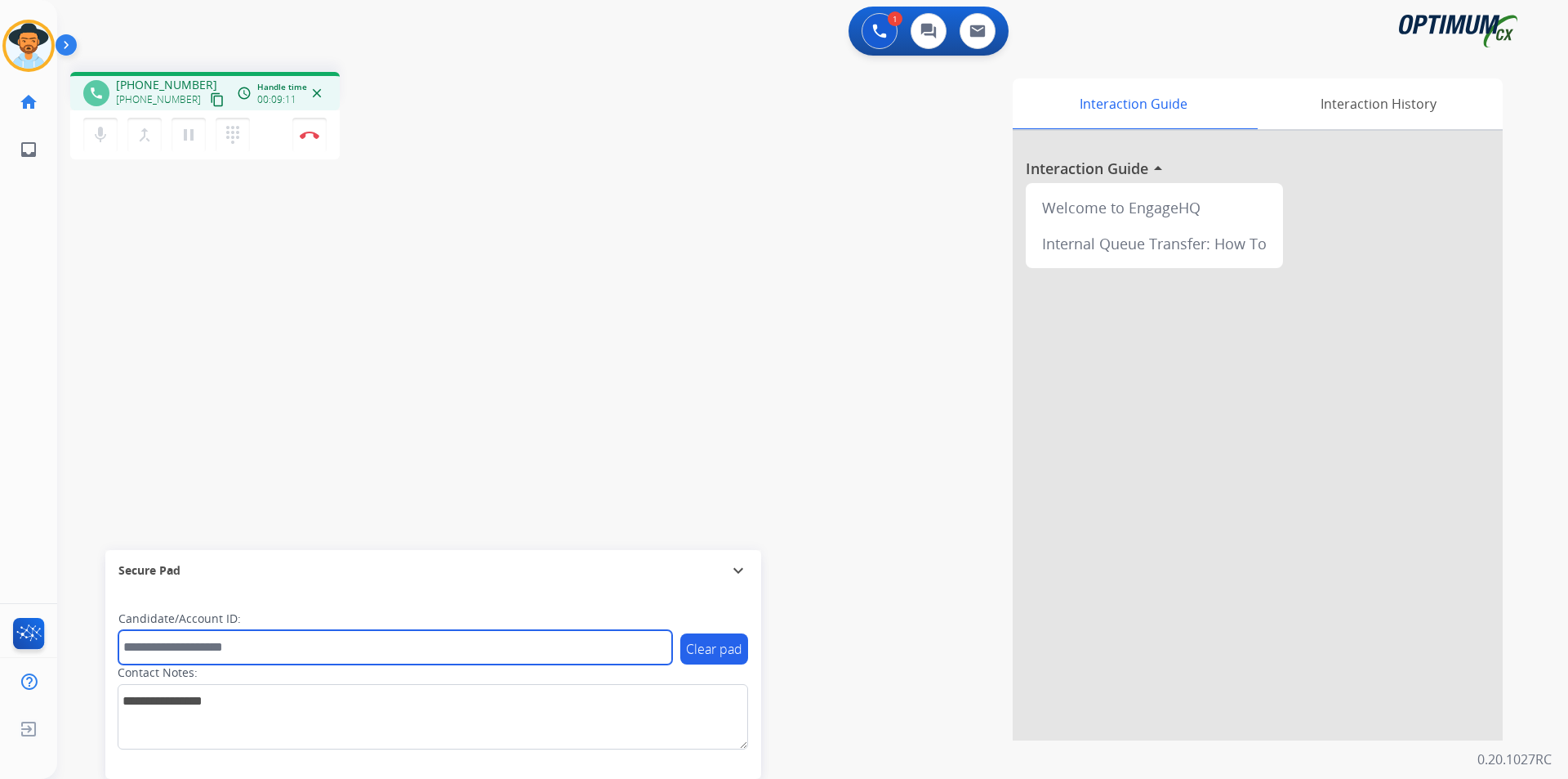
click at [149, 646] on input "text" at bounding box center [396, 647] width 554 height 35
paste input "**********"
type input "**********"
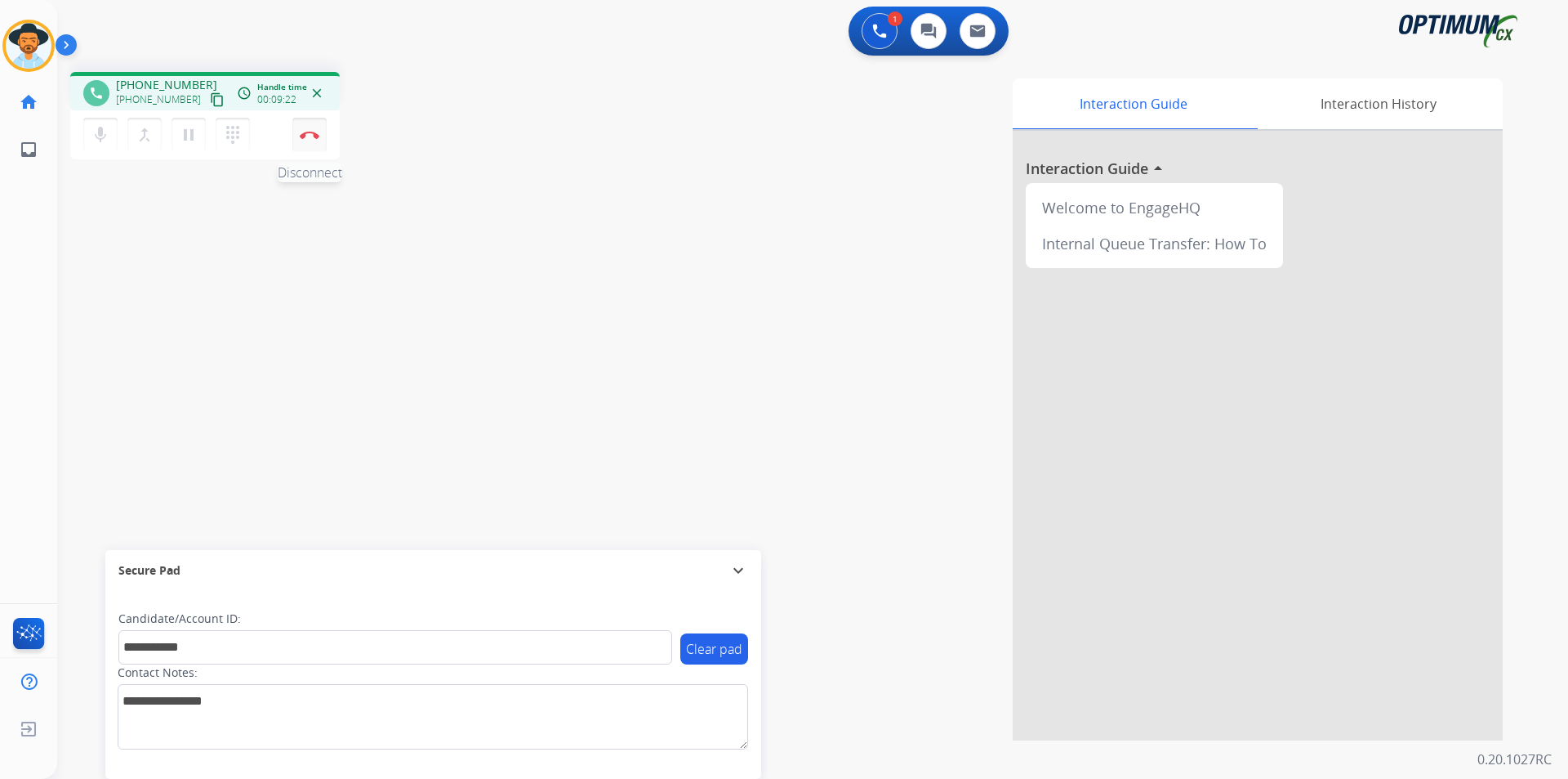
click at [305, 139] on button "Disconnect" at bounding box center [310, 135] width 35 height 35
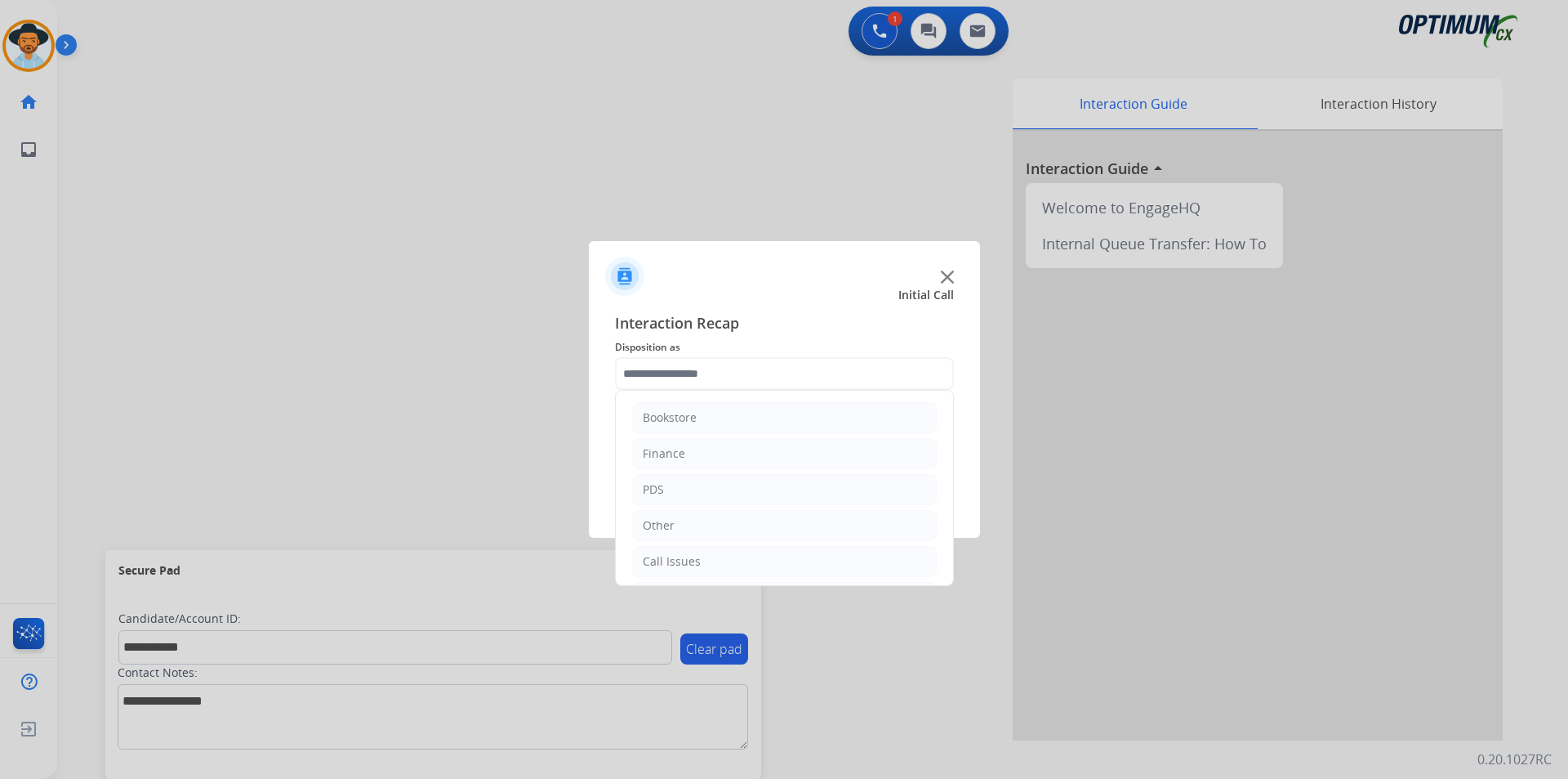
click at [725, 366] on input "text" at bounding box center [784, 373] width 339 height 33
click at [721, 481] on div "Initial Application" at bounding box center [690, 486] width 96 height 16
click at [709, 523] on div "Credential Resend (Initial application)" at bounding box center [779, 522] width 207 height 16
type input "**********"
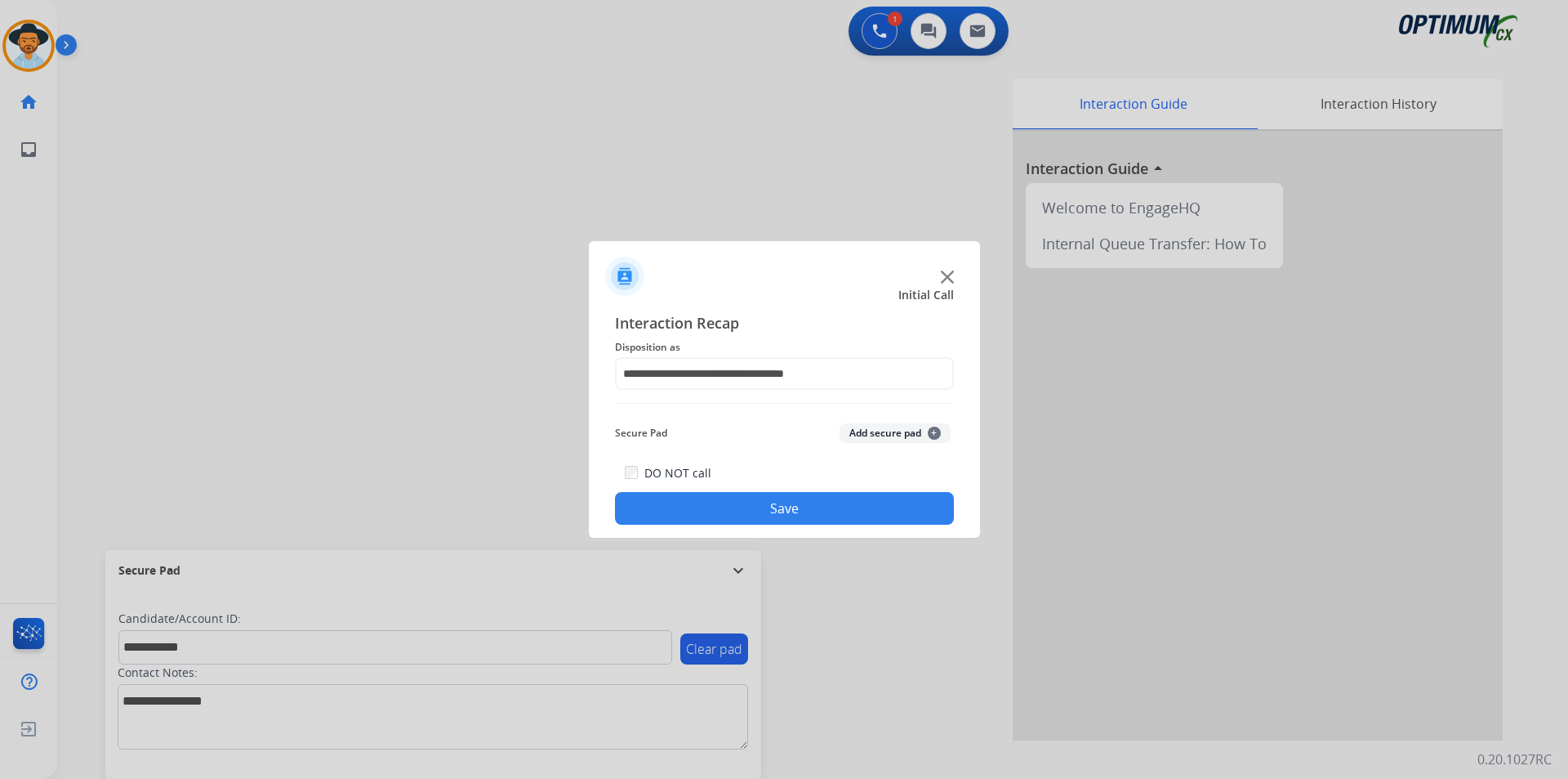
click at [698, 515] on button "Save" at bounding box center [784, 509] width 339 height 33
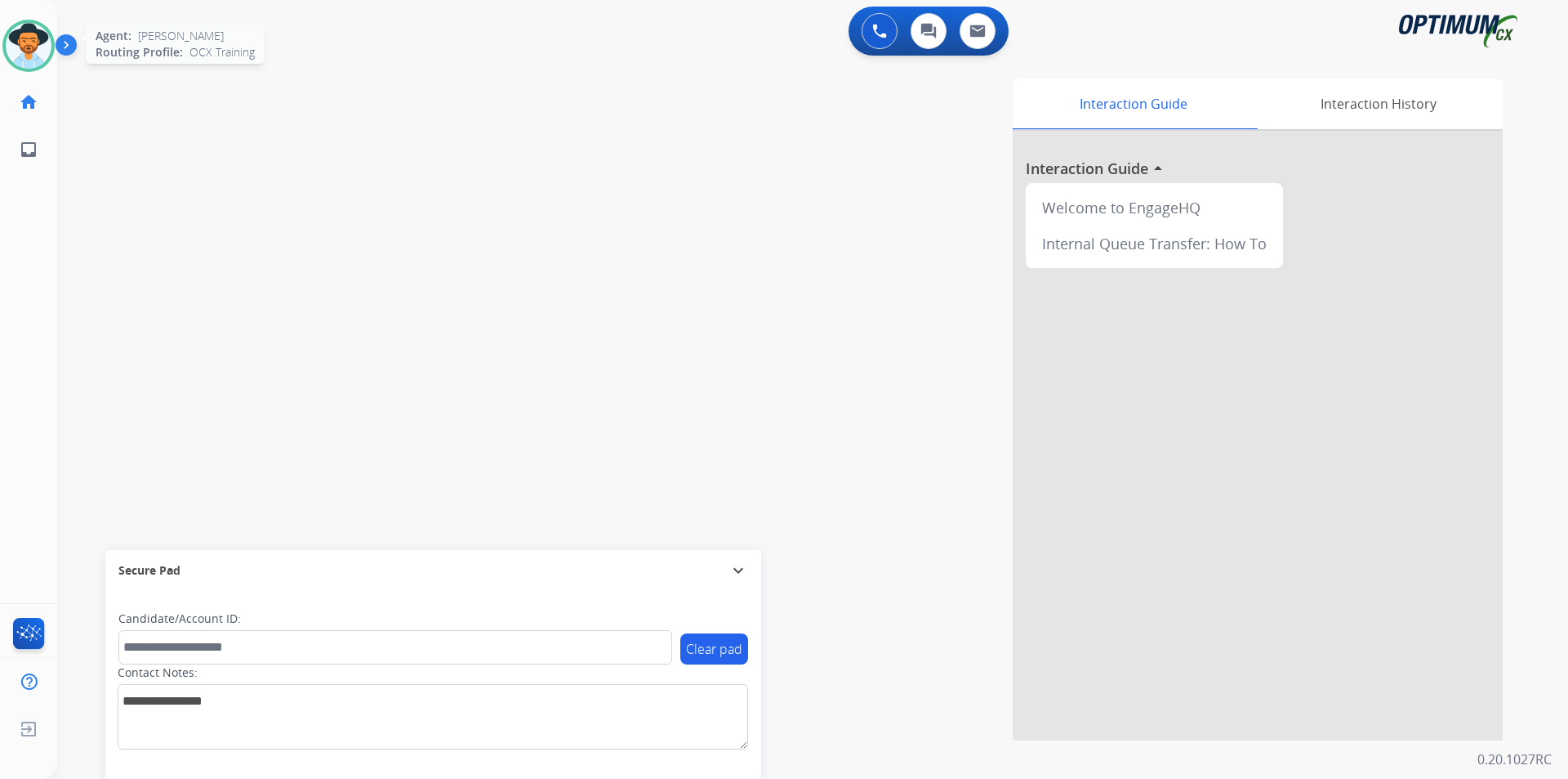
click at [36, 33] on img at bounding box center [29, 46] width 46 height 46
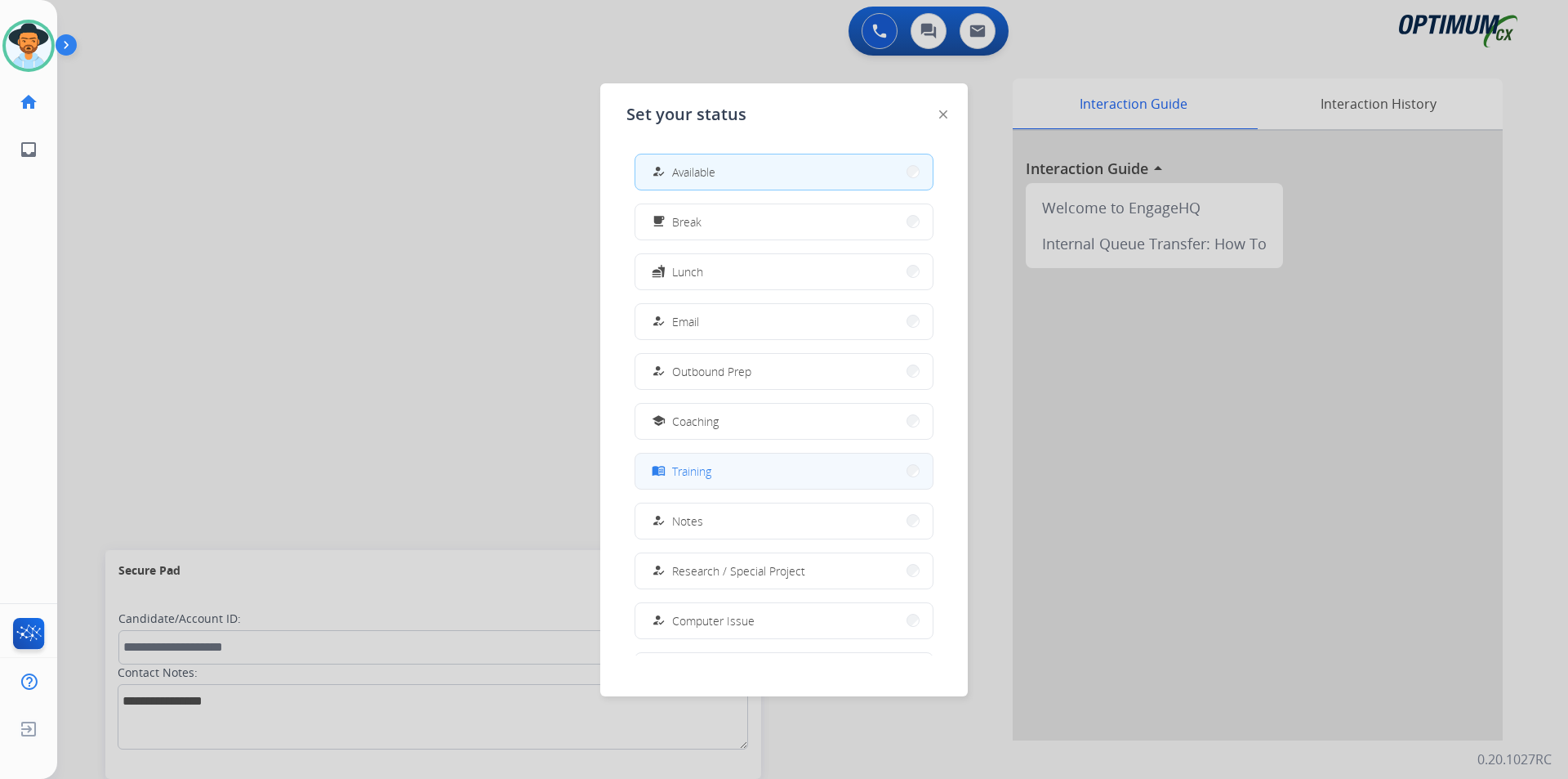
click at [697, 464] on span "Training" at bounding box center [692, 471] width 40 height 17
